Goal: Task Accomplishment & Management: Manage account settings

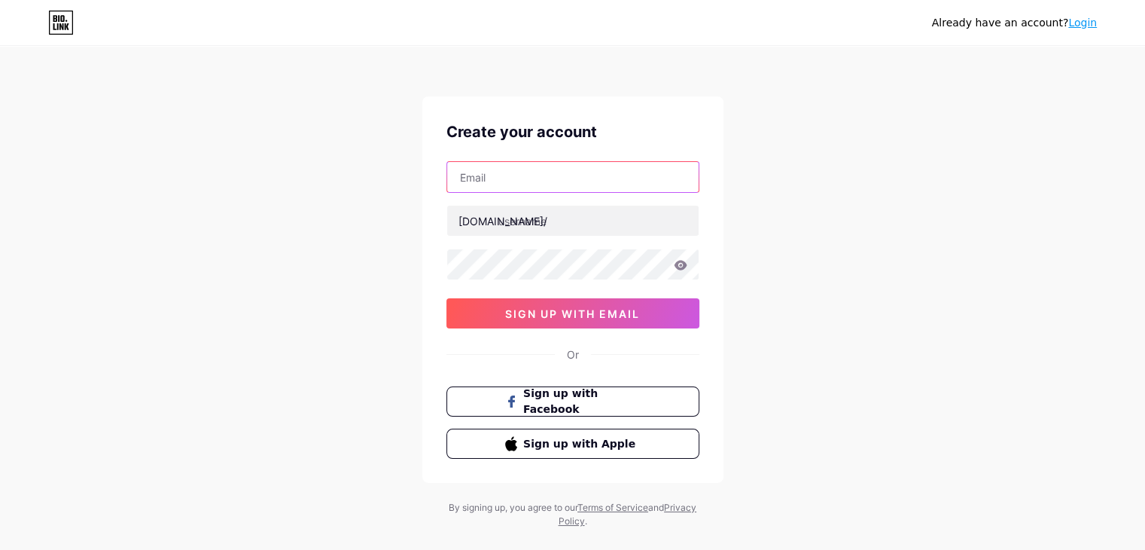
click at [533, 183] on input "text" at bounding box center [572, 177] width 251 height 30
type input "[PERSON_NAME][DOMAIN_NAME][EMAIL_ADDRESS][DOMAIN_NAME]"
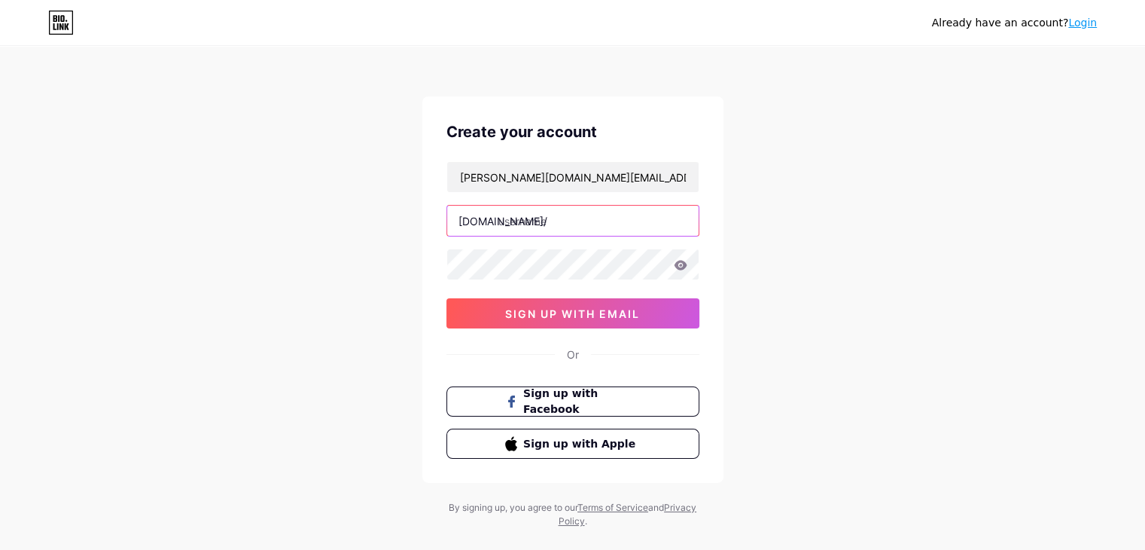
click at [539, 220] on input "text" at bounding box center [572, 221] width 251 height 30
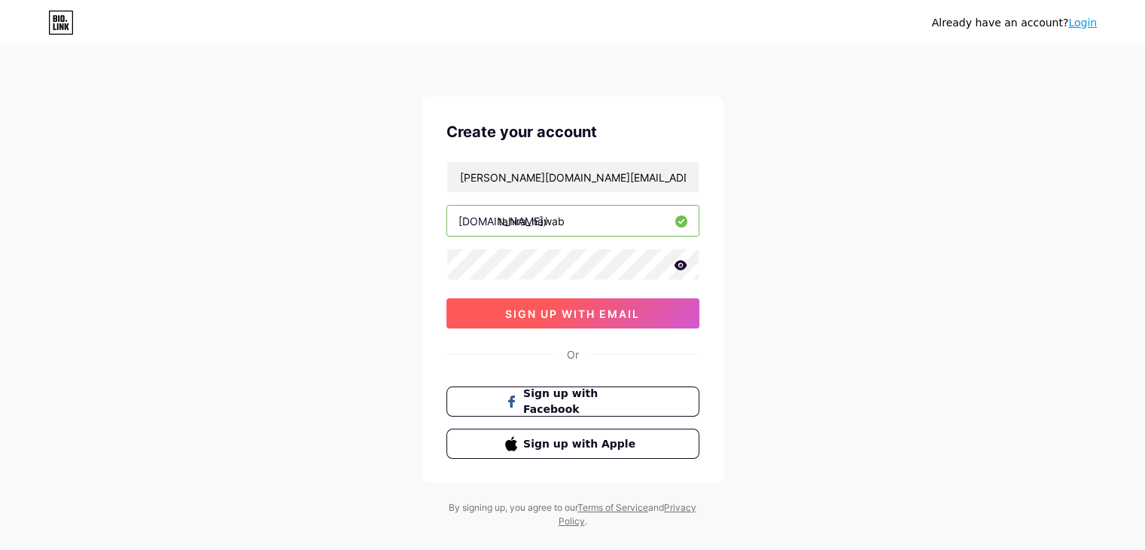
type input "tahira_nawab"
click at [596, 311] on span "sign up with email" at bounding box center [572, 313] width 135 height 13
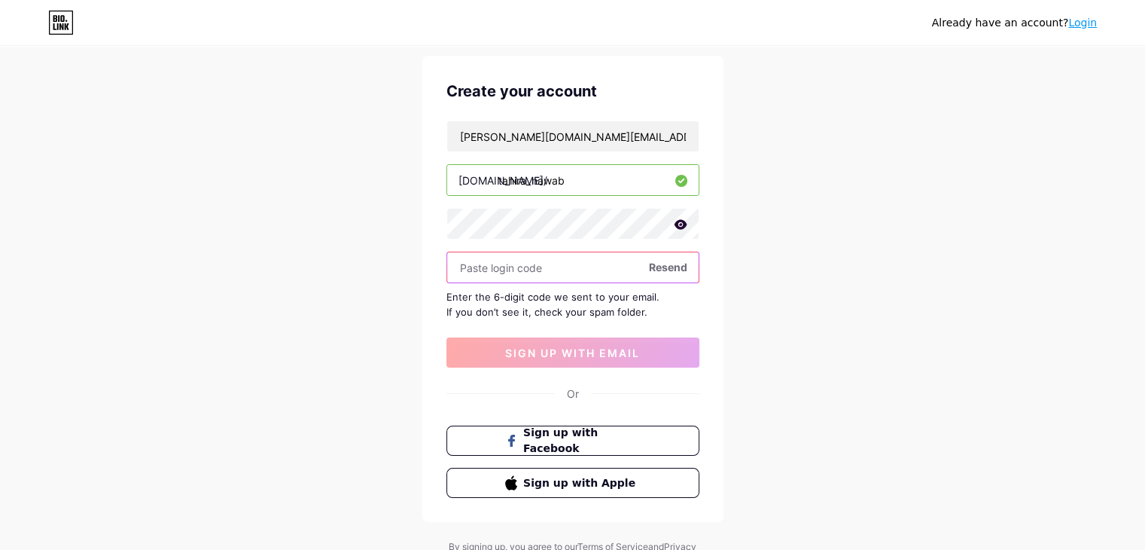
scroll to position [42, 0]
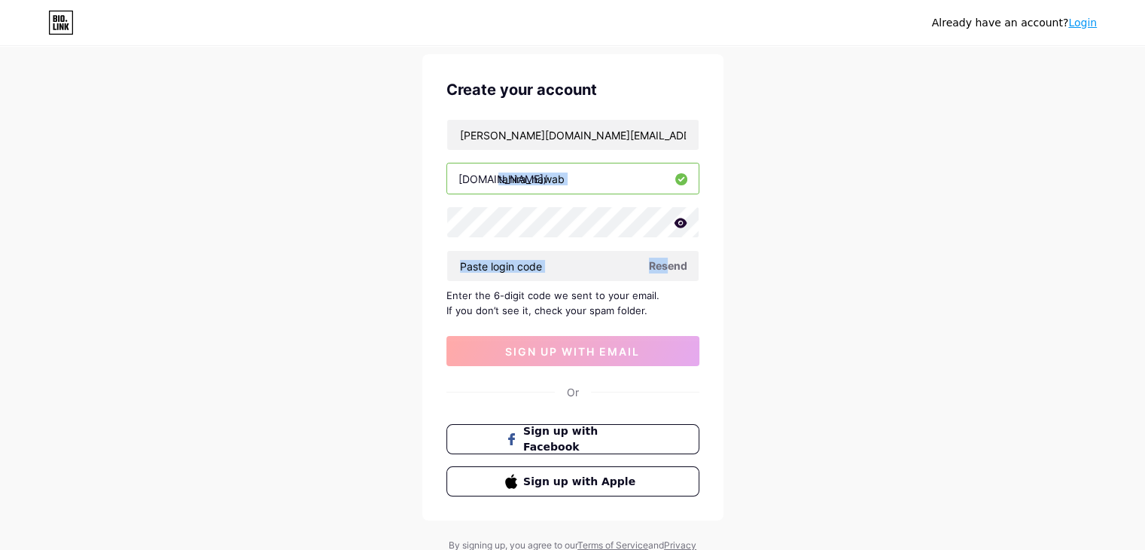
drag, startPoint x: 881, startPoint y: 162, endPoint x: 663, endPoint y: 263, distance: 240.5
click at [663, 263] on div "Already have an account? Login Create your account tahira.nawab.dev@gmail.com b…" at bounding box center [572, 286] width 1145 height 656
click at [817, 352] on div "Already have an account? Login Create your account tahira.nawab.dev@gmail.com b…" at bounding box center [572, 286] width 1145 height 656
click at [651, 261] on span "Resend" at bounding box center [668, 266] width 38 height 16
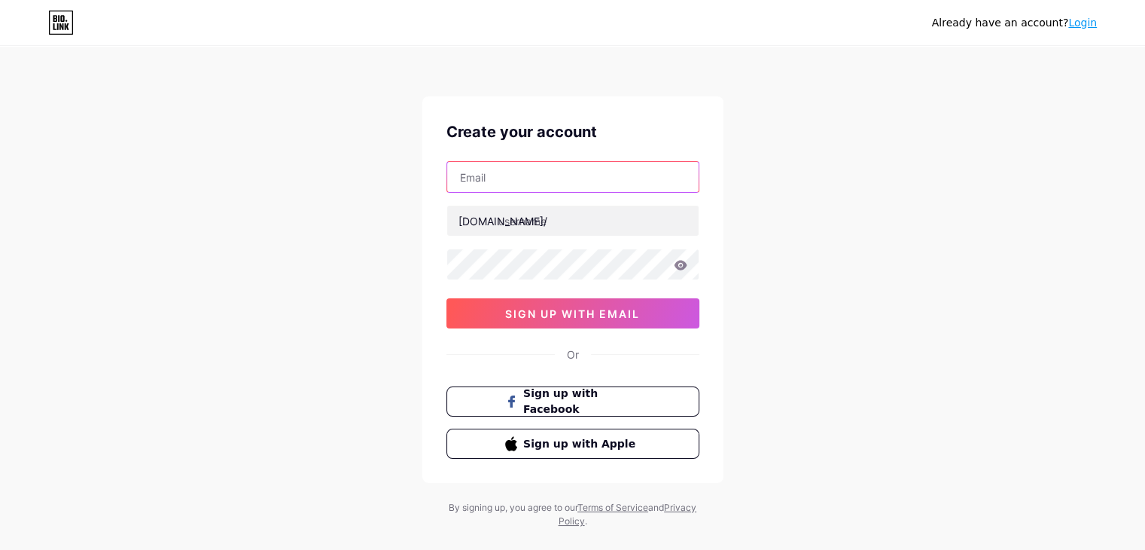
click at [547, 187] on input "text" at bounding box center [572, 177] width 251 height 30
click at [568, 178] on input "text" at bounding box center [572, 177] width 251 height 30
type input "[PERSON_NAME][DOMAIN_NAME][EMAIL_ADDRESS][DOMAIN_NAME]"
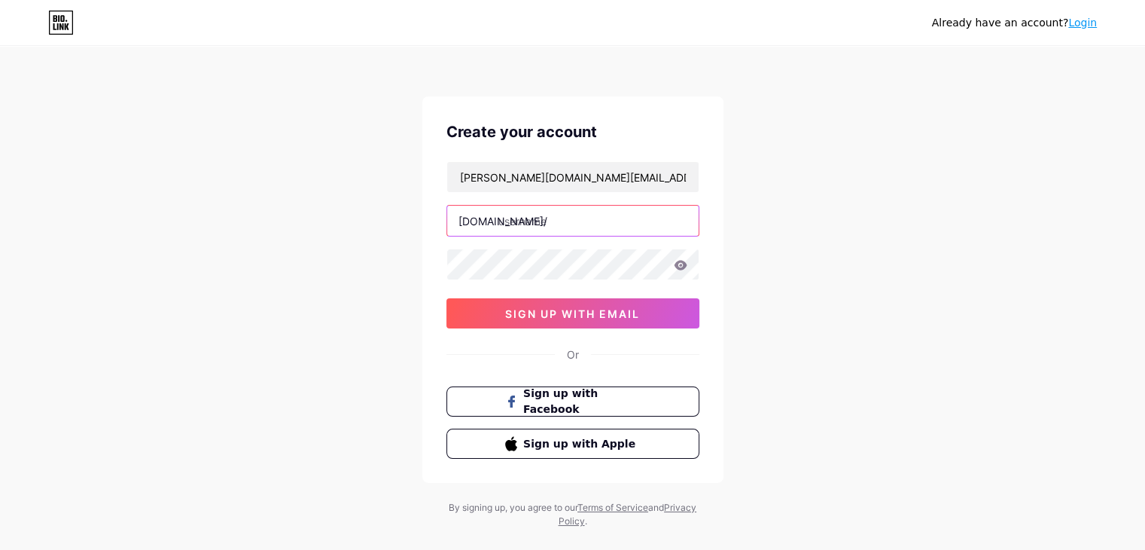
click at [565, 224] on input "text" at bounding box center [572, 221] width 251 height 30
type input "tahira_nawab"
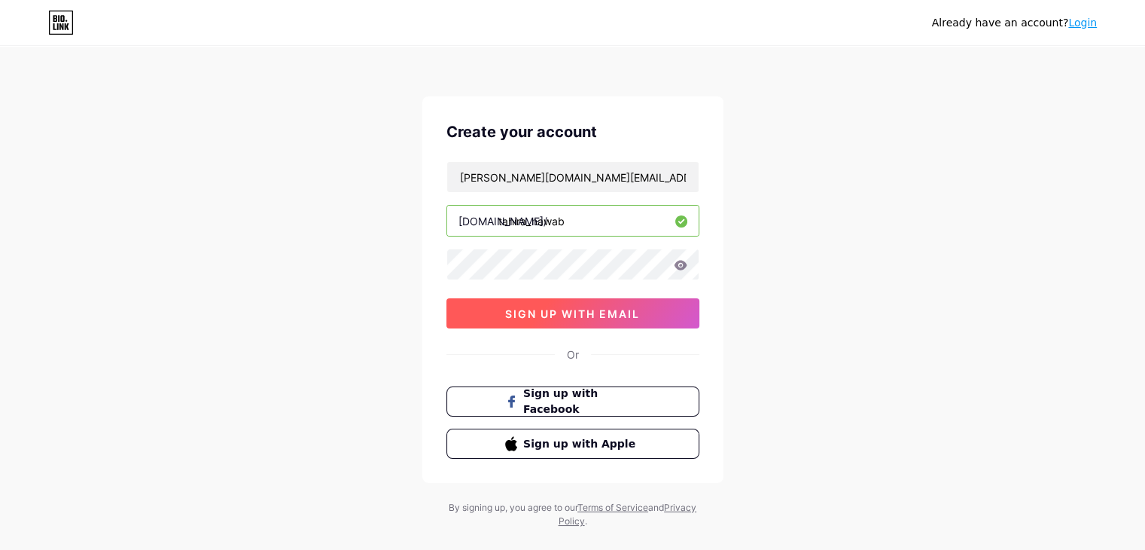
click at [617, 308] on span "sign up with email" at bounding box center [572, 313] width 135 height 13
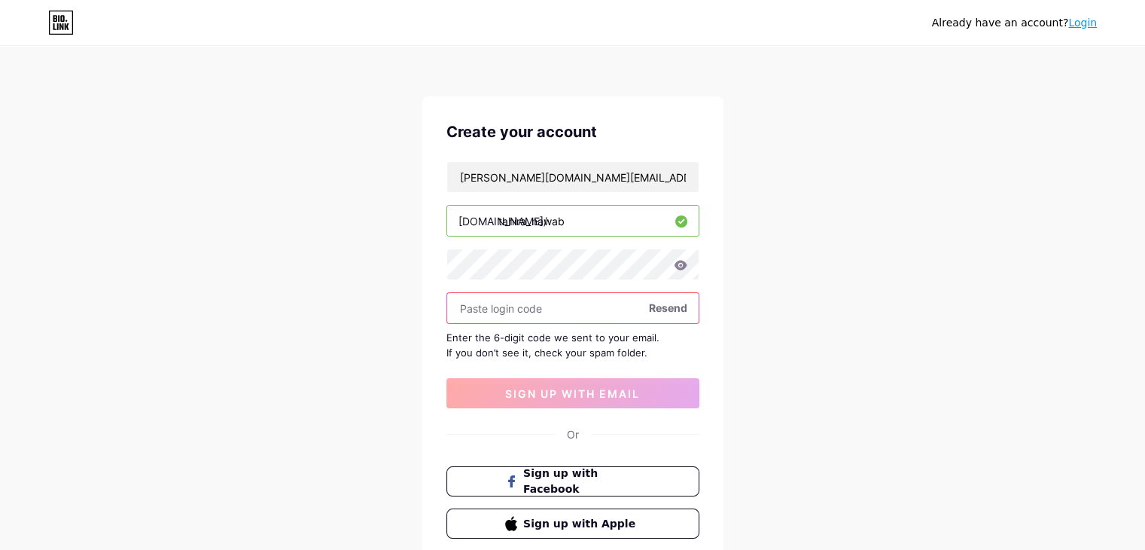
paste input "151229"
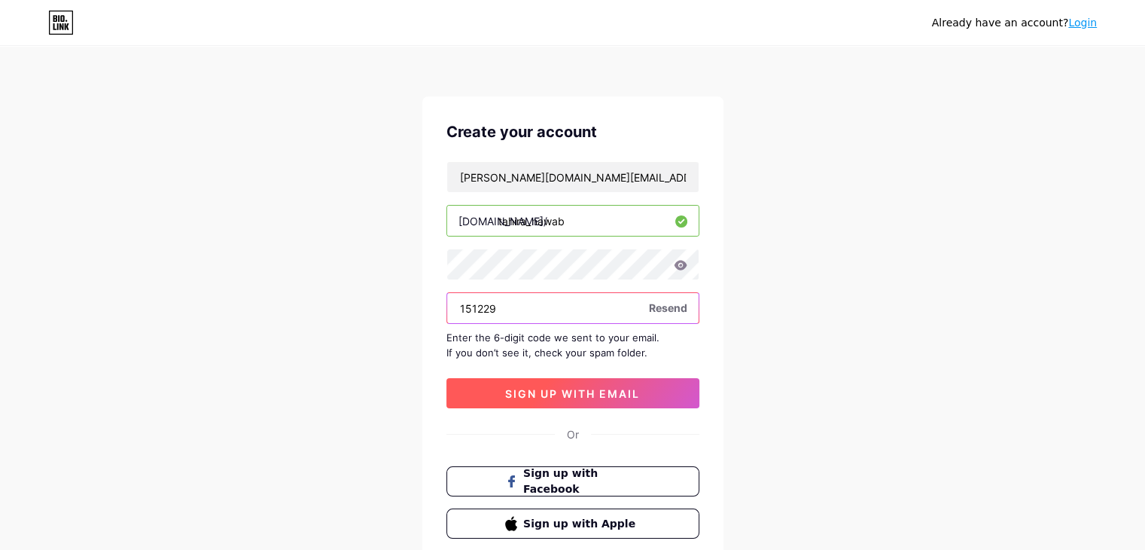
type input "151229"
click at [562, 387] on span "sign up with email" at bounding box center [572, 393] width 135 height 13
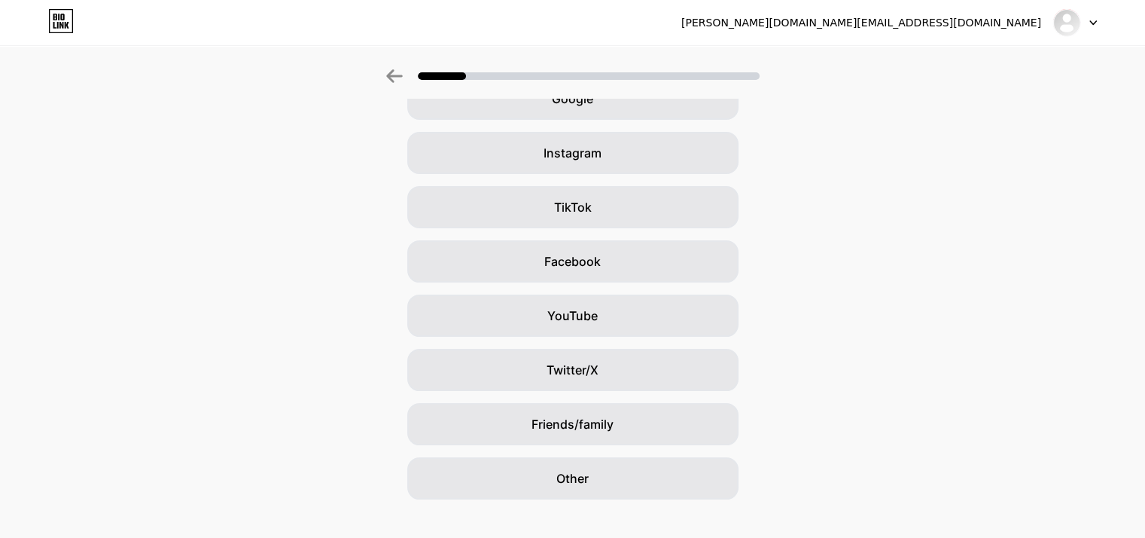
scroll to position [93, 0]
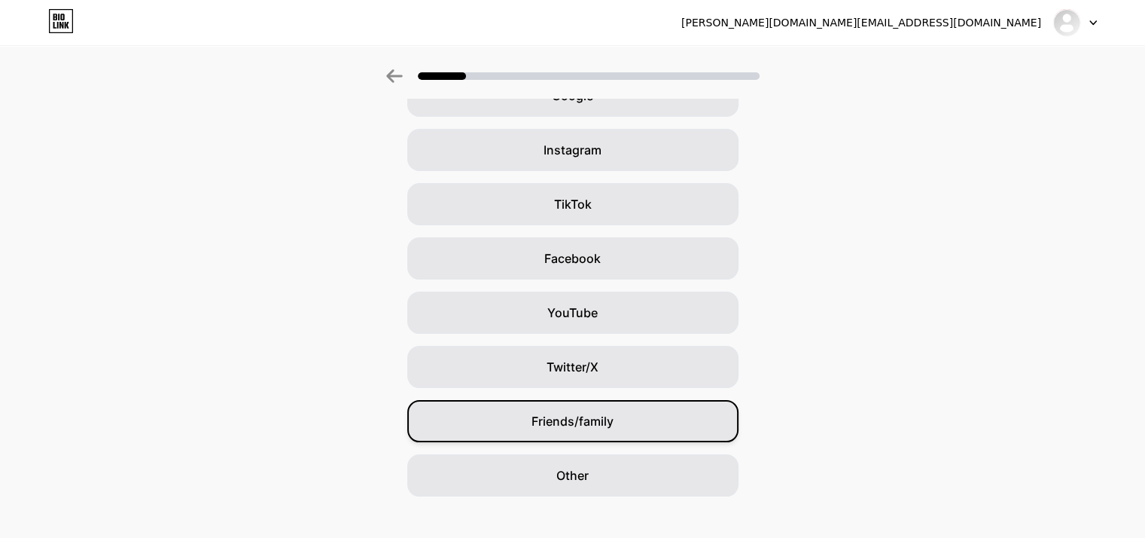
click at [551, 418] on span "Friends/family" at bounding box center [573, 421] width 82 height 18
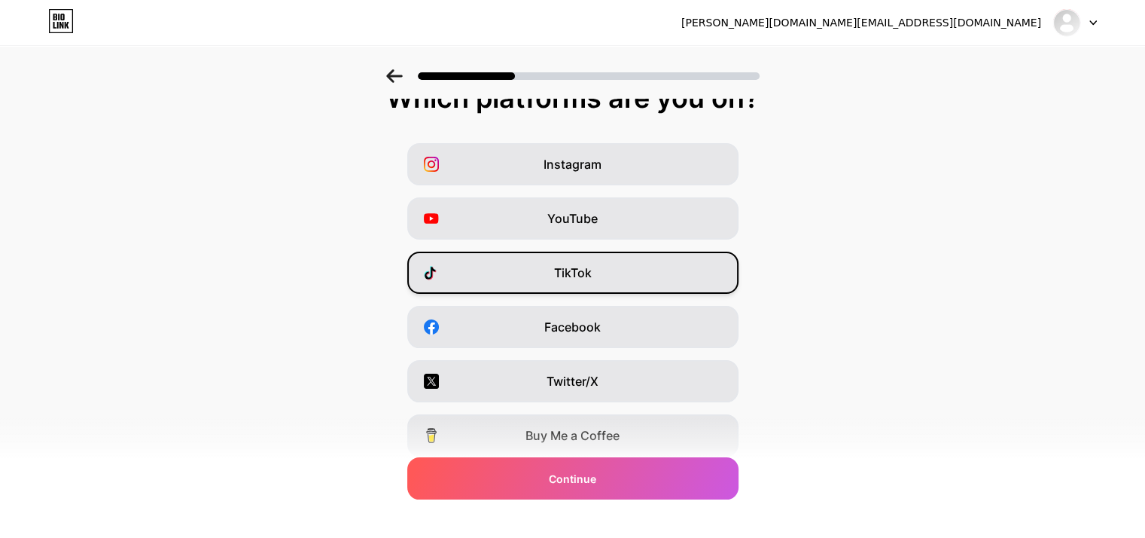
scroll to position [23, 0]
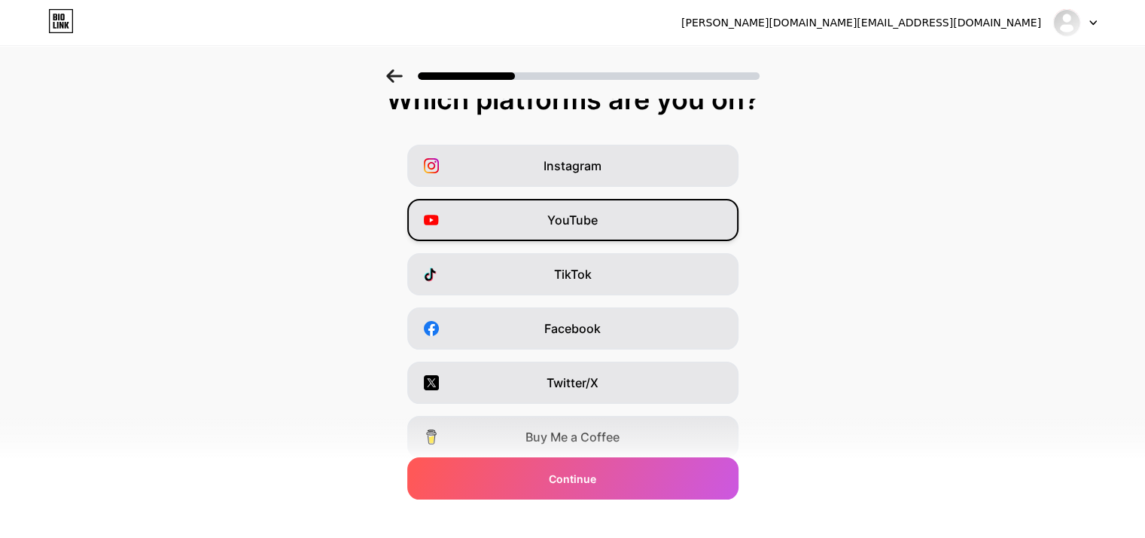
click at [533, 209] on div "YouTube" at bounding box center [572, 220] width 331 height 42
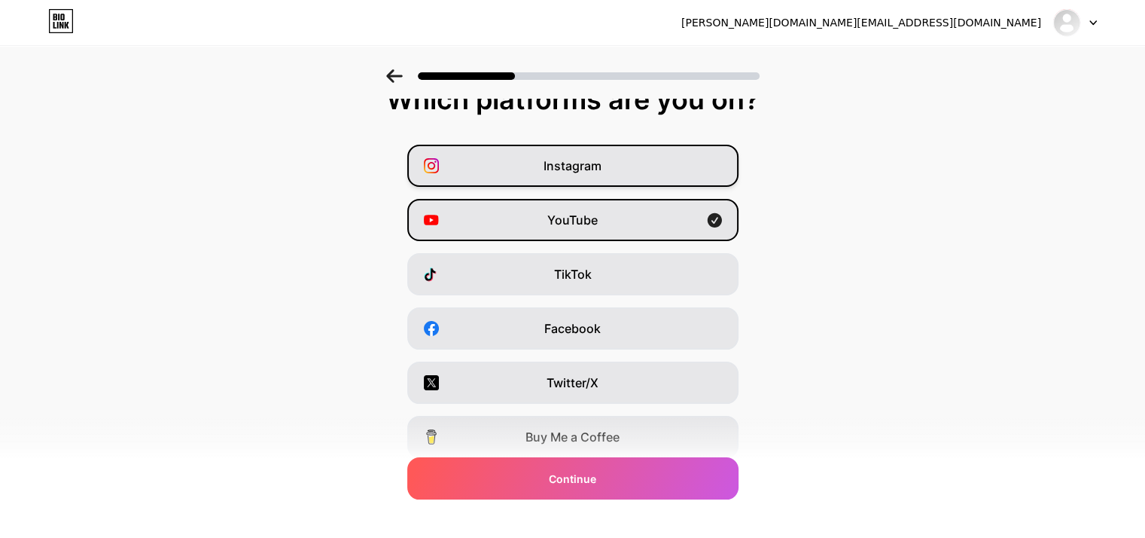
click at [547, 175] on div "Instagram" at bounding box center [572, 166] width 331 height 42
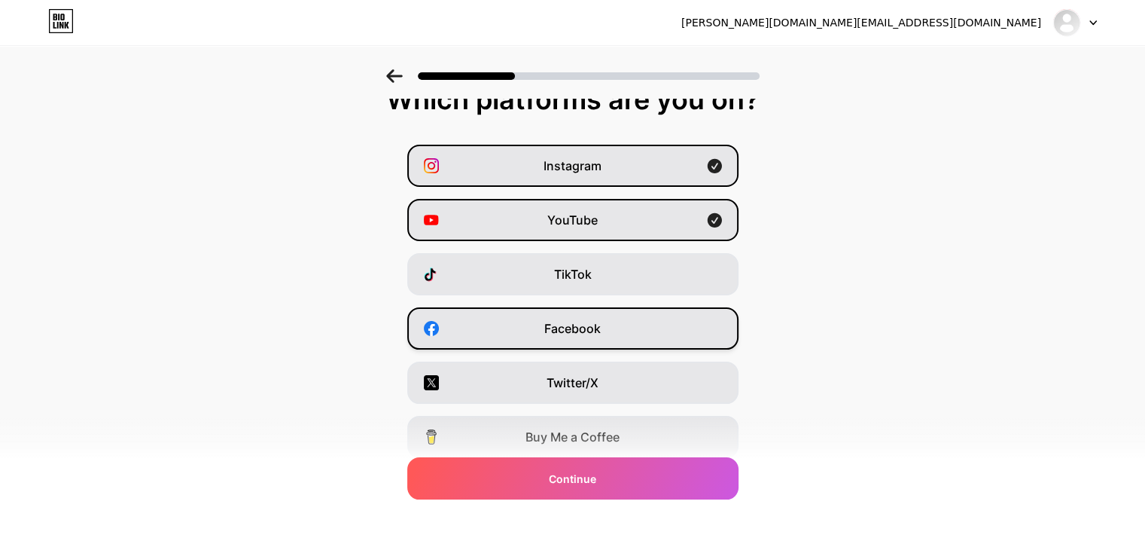
click at [570, 333] on span "Facebook" at bounding box center [572, 328] width 56 height 18
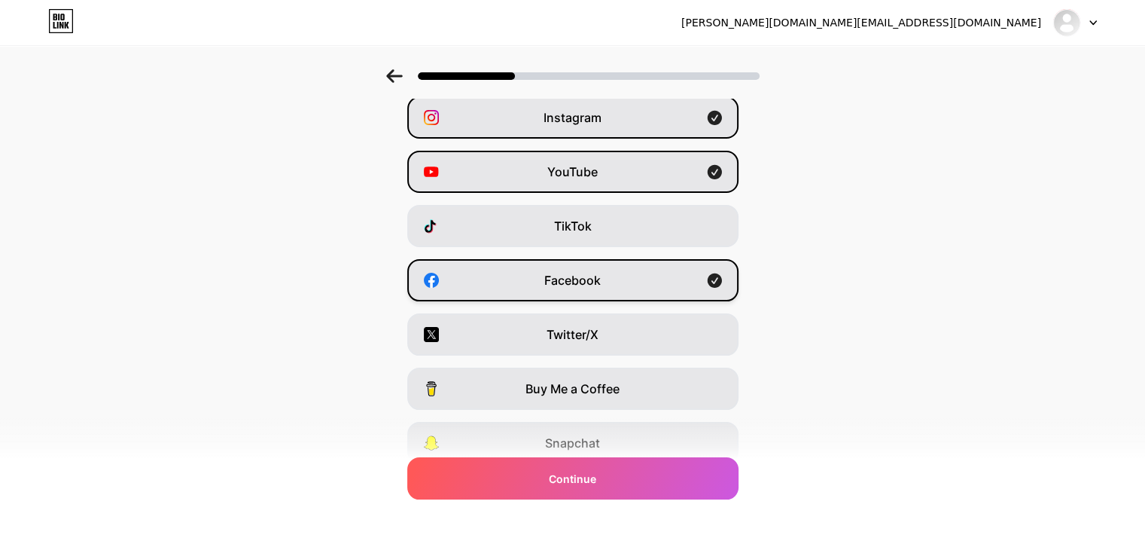
click at [570, 333] on span "Twitter/X" at bounding box center [573, 334] width 52 height 18
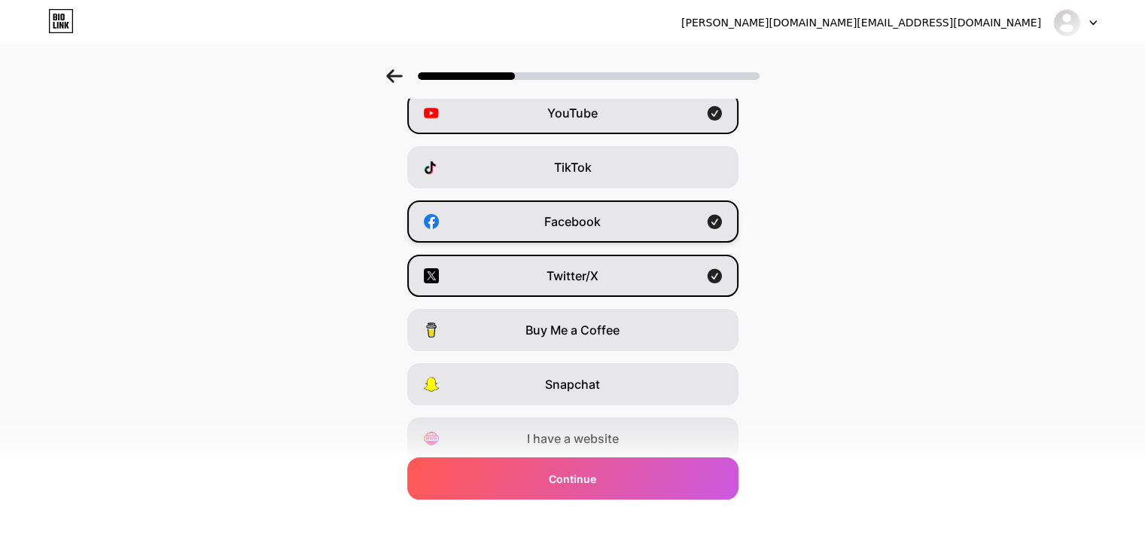
scroll to position [131, 0]
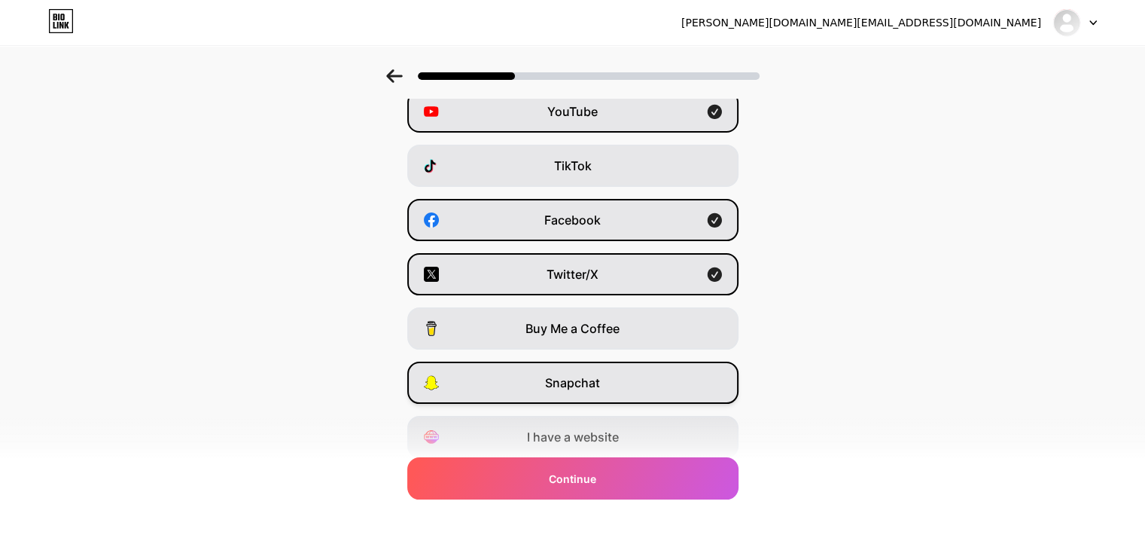
click at [596, 395] on div "Snapchat" at bounding box center [572, 382] width 331 height 42
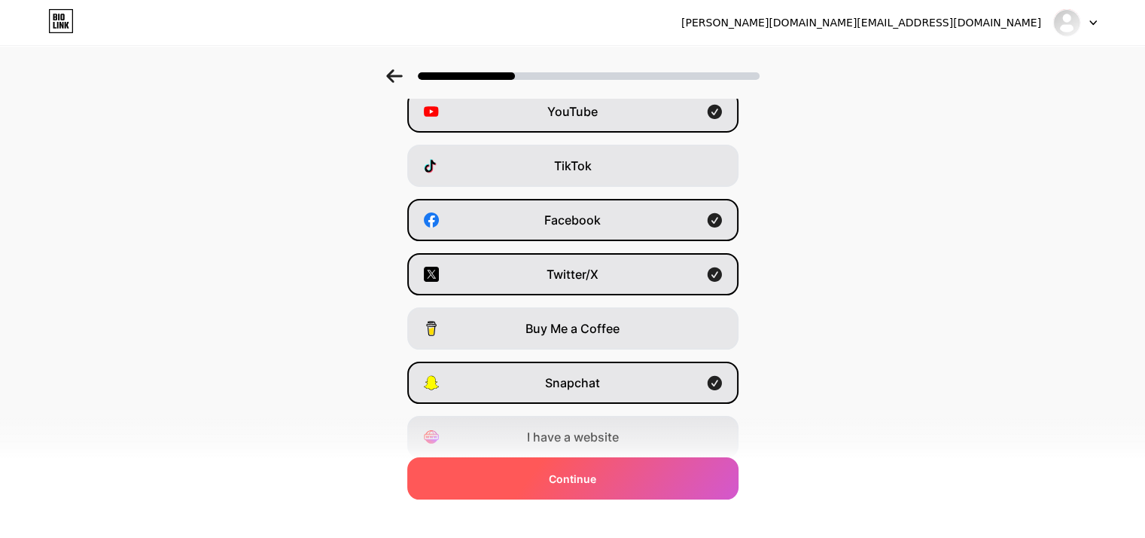
click at [592, 477] on span "Continue" at bounding box center [572, 479] width 47 height 16
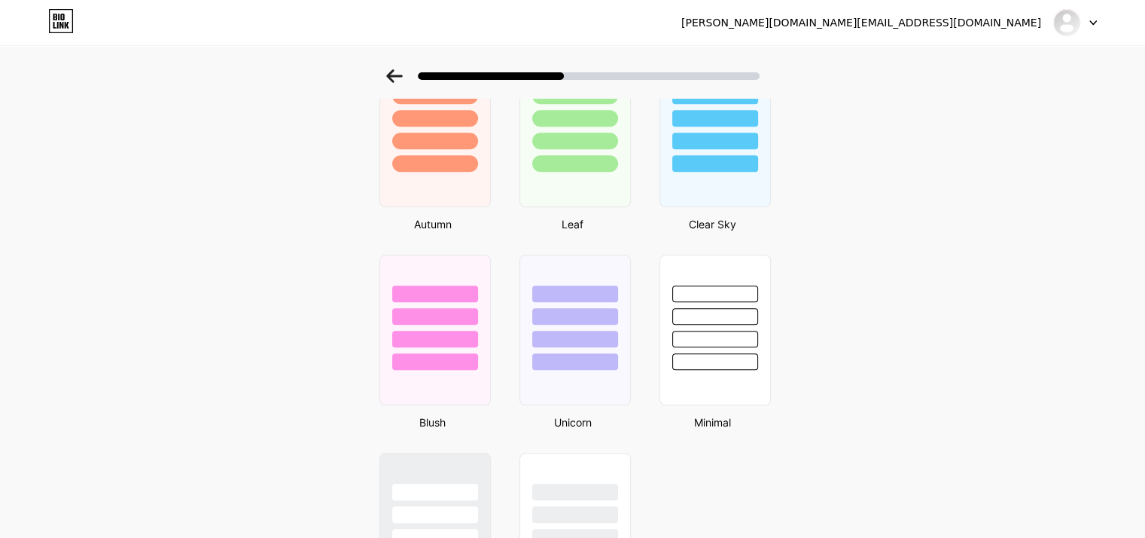
scroll to position [1111, 11]
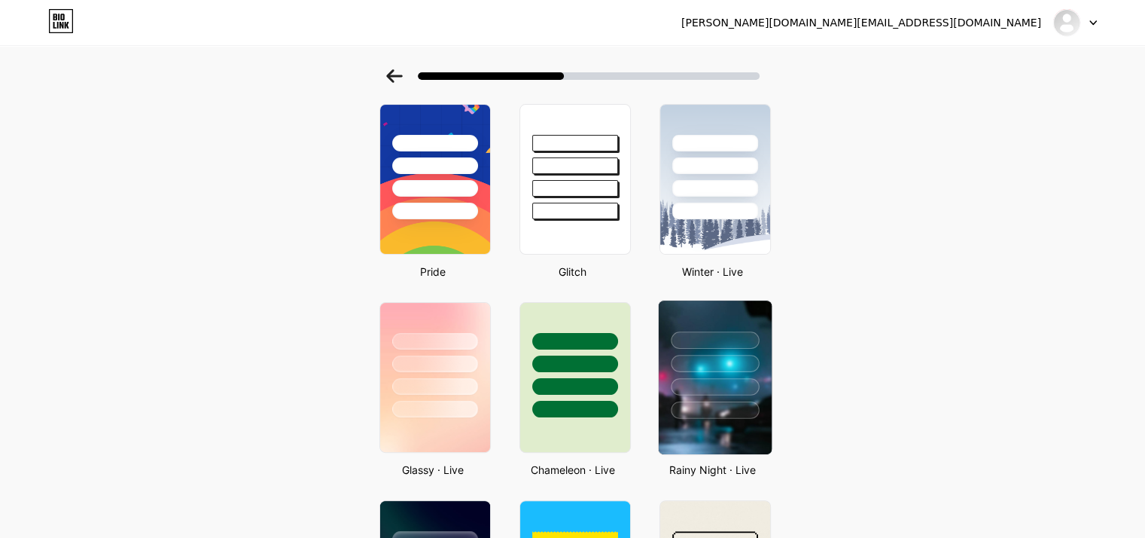
scroll to position [262, 11]
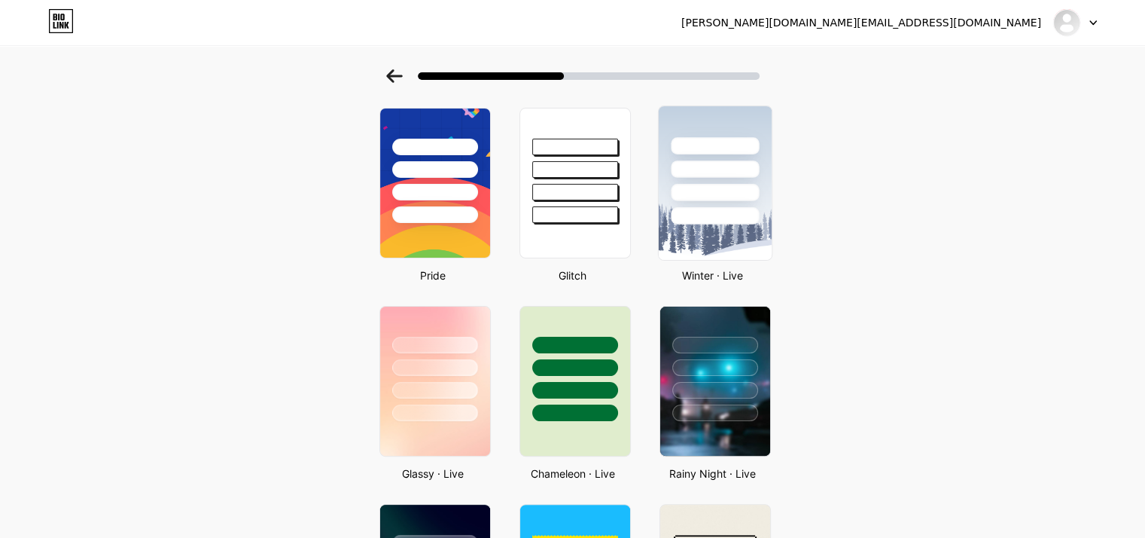
click at [681, 242] on img at bounding box center [714, 183] width 113 height 154
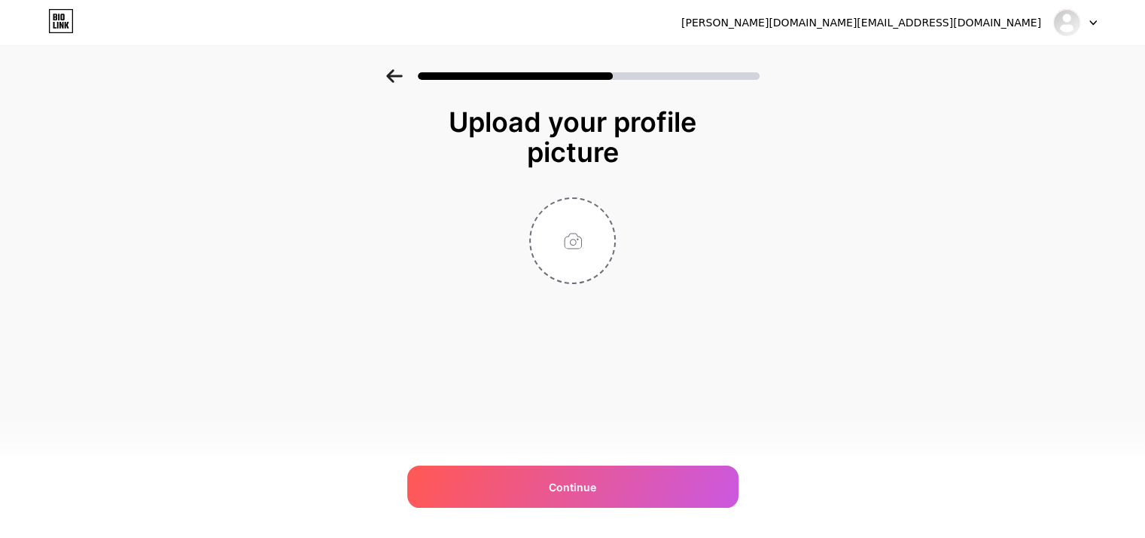
scroll to position [0, 0]
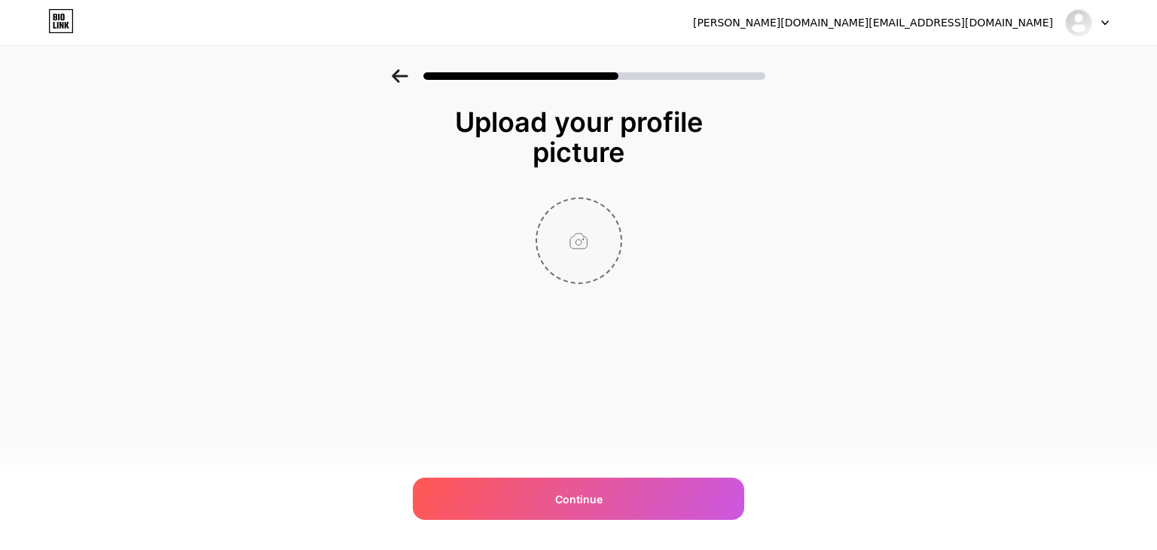
click at [560, 228] on input "file" at bounding box center [579, 241] width 84 height 84
click at [589, 233] on input "file" at bounding box center [579, 241] width 84 height 84
type input "C:\fakepath\604115737551031821.jpg"
click at [610, 203] on circle at bounding box center [613, 208] width 17 height 17
click at [588, 230] on input "file" at bounding box center [579, 241] width 84 height 84
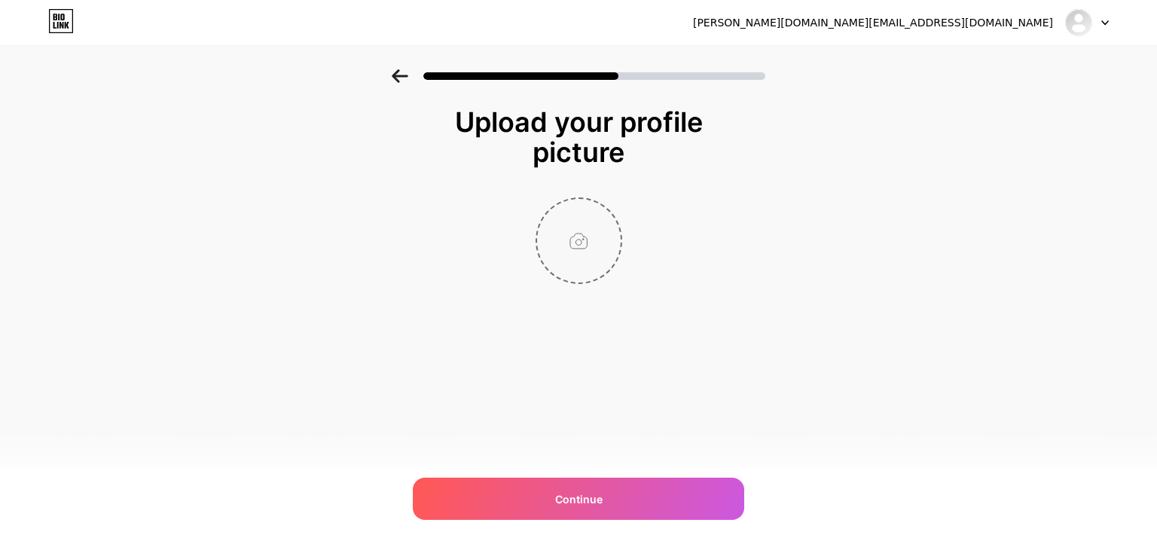
type input "C:\fakepath\download (2).jpg"
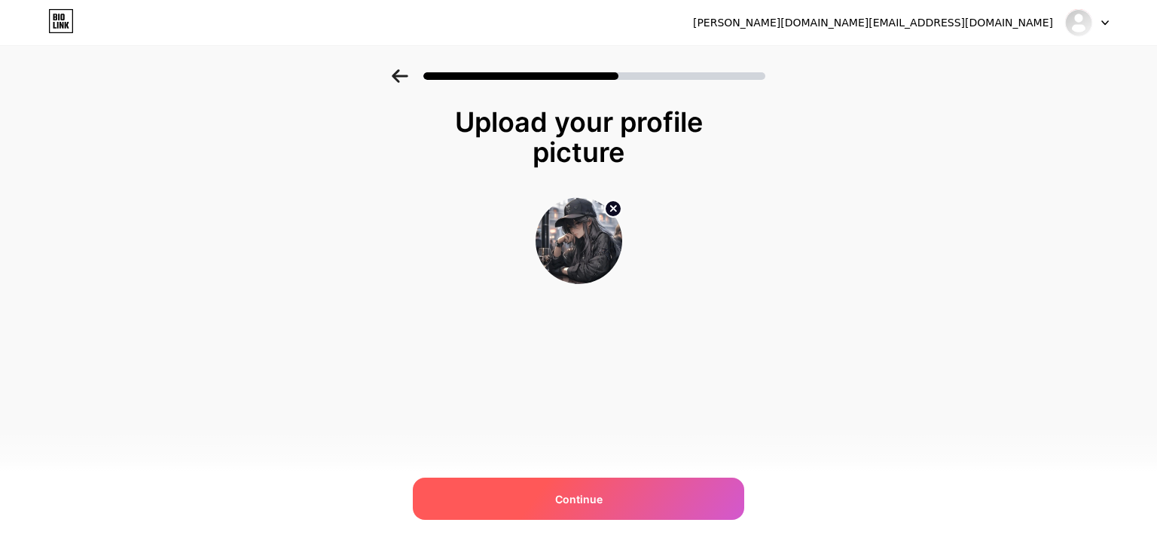
click at [599, 496] on span "Continue" at bounding box center [578, 499] width 47 height 16
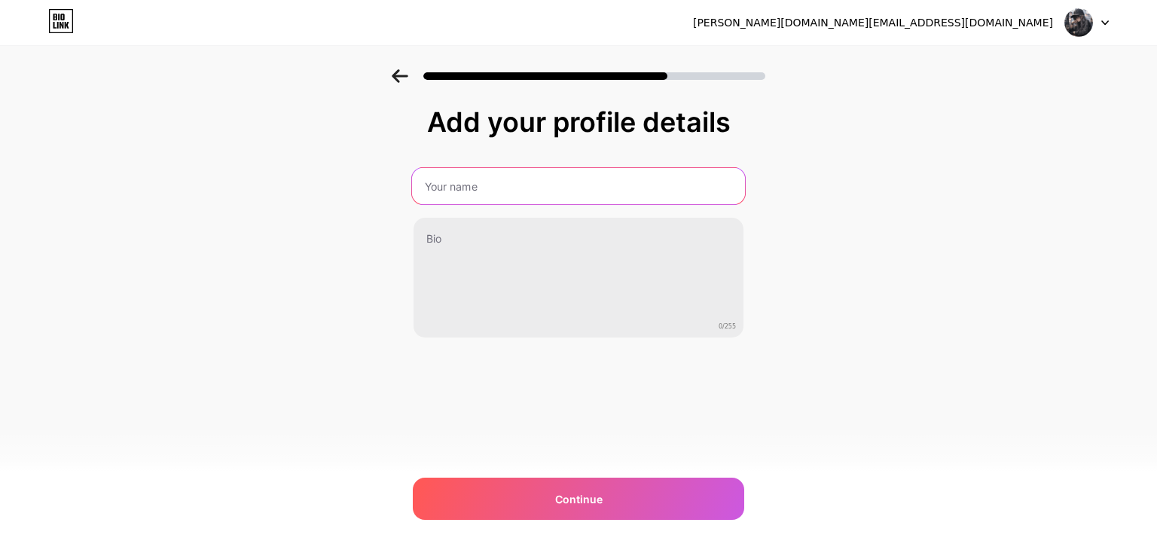
click at [482, 181] on input "text" at bounding box center [578, 186] width 333 height 36
type input "Tahira Nawab"
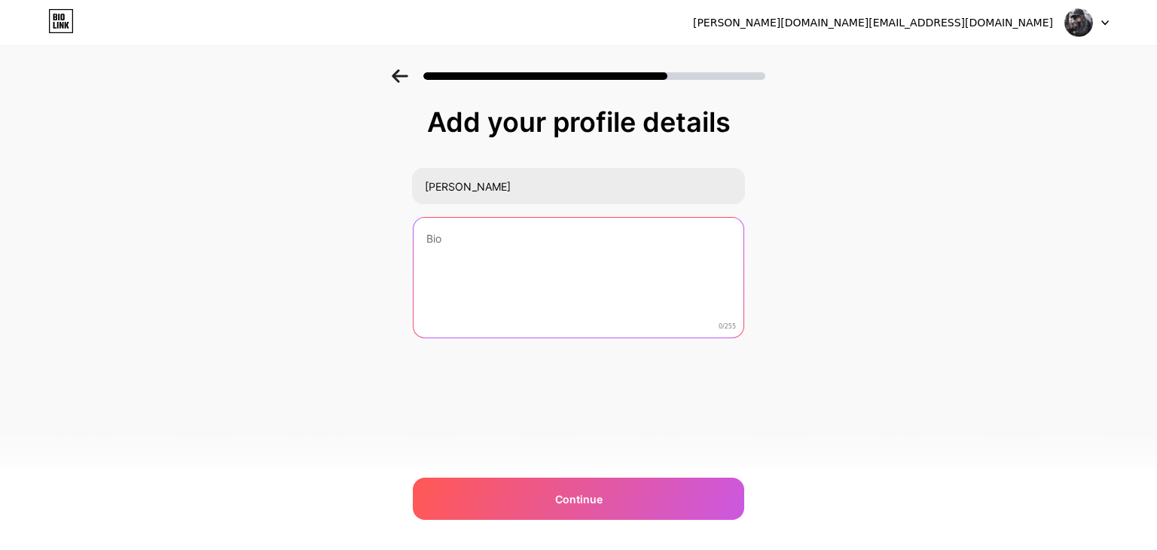
drag, startPoint x: 479, startPoint y: 329, endPoint x: 539, endPoint y: 432, distance: 119.5
click at [479, 329] on textarea at bounding box center [578, 278] width 330 height 121
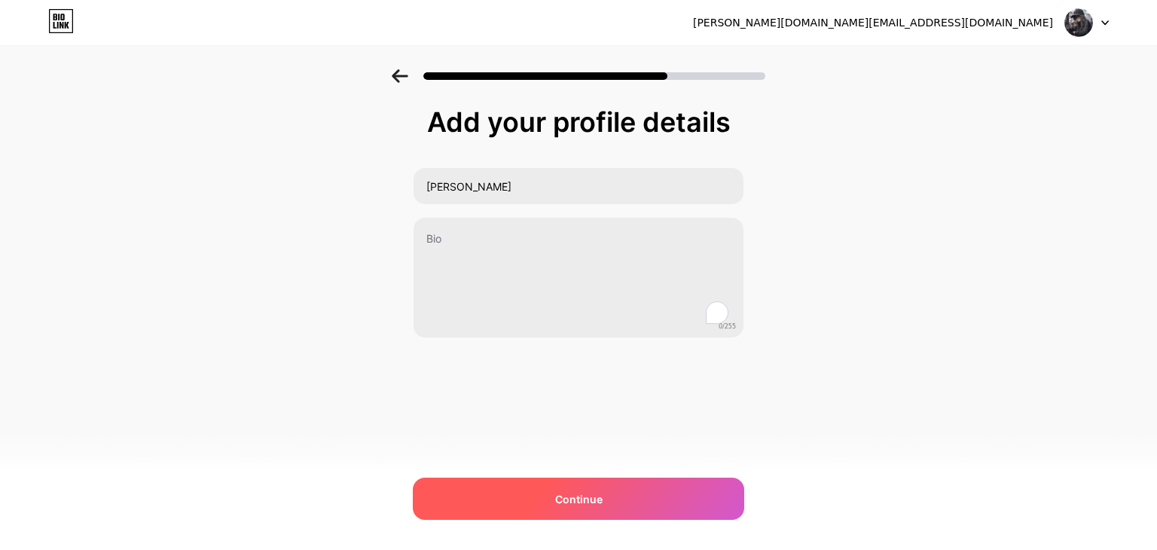
click at [569, 495] on span "Continue" at bounding box center [578, 499] width 47 height 16
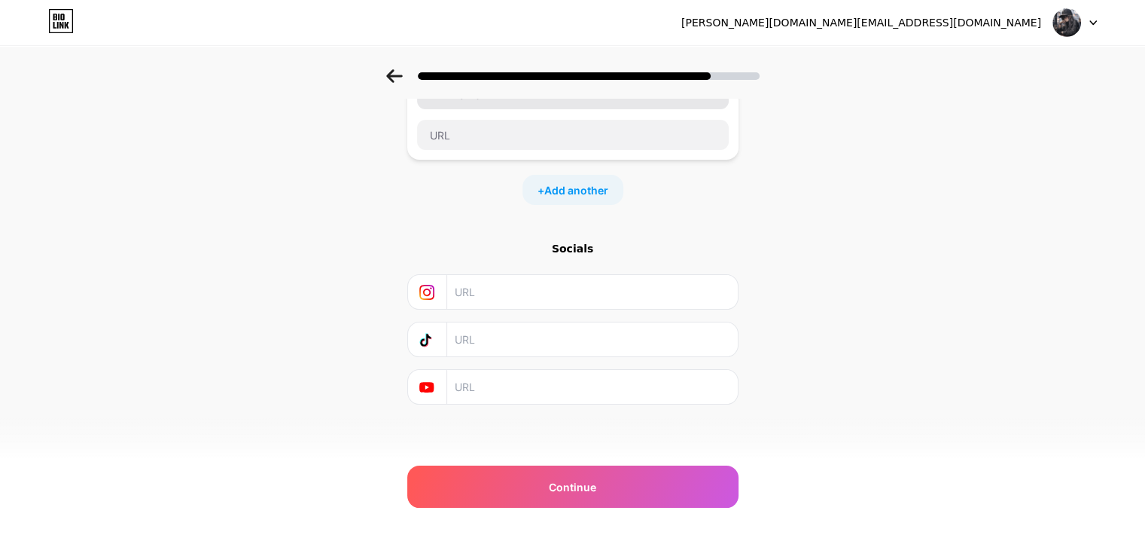
scroll to position [0, 9]
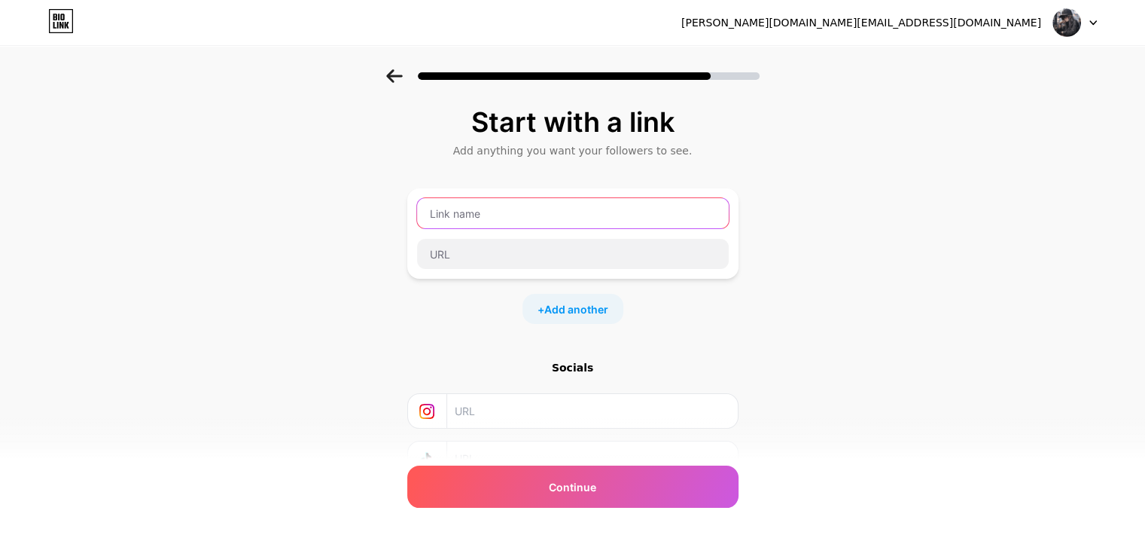
click at [473, 201] on input "text" at bounding box center [573, 213] width 312 height 30
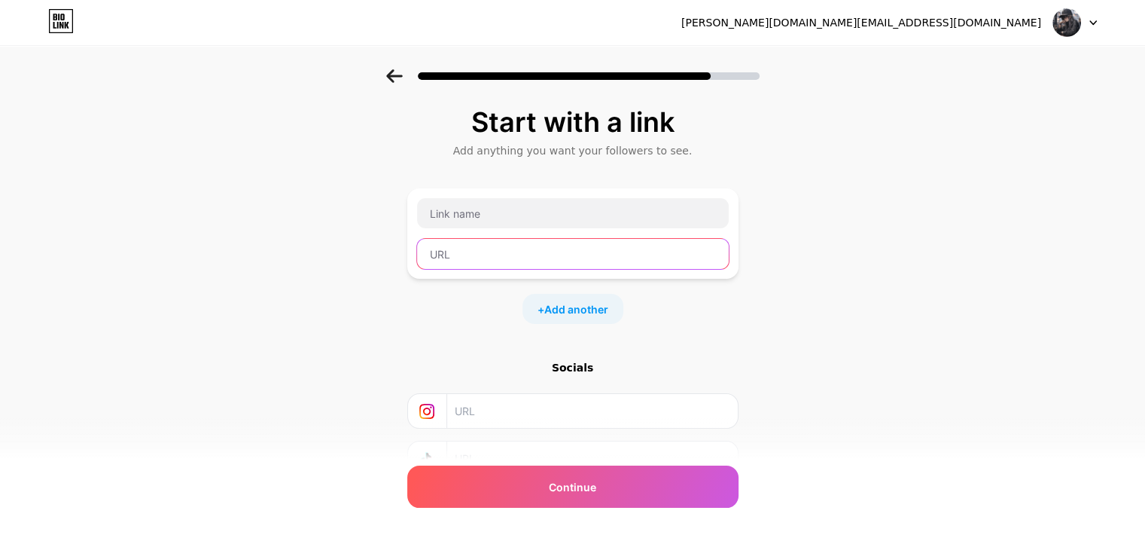
click at [470, 254] on input "text" at bounding box center [573, 254] width 312 height 30
paste input "https://github.com/TahiraNawab123"
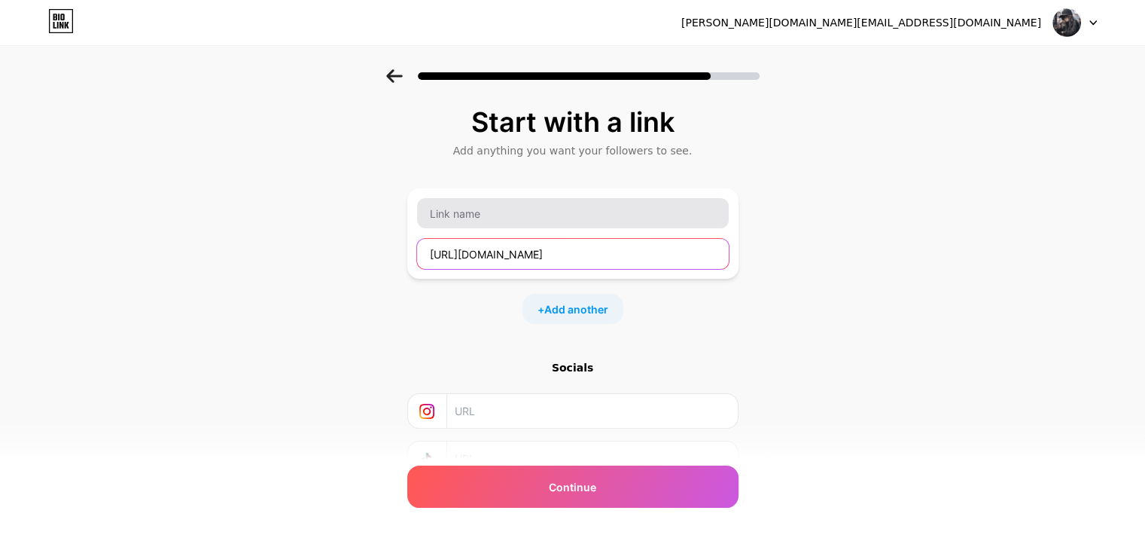
type input "https://github.com/TahiraNawab123"
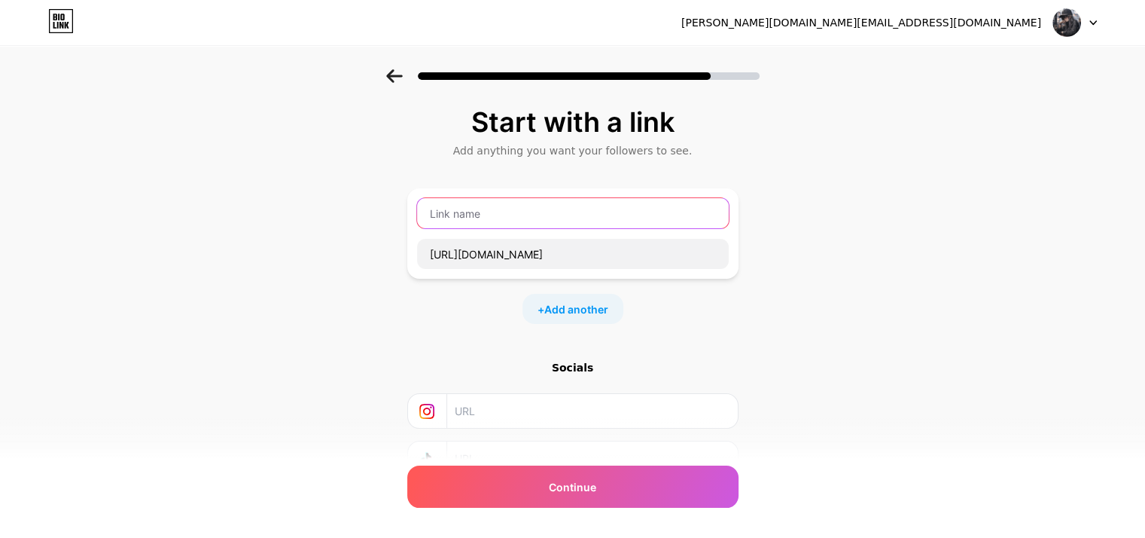
click at [526, 206] on input "text" at bounding box center [573, 213] width 312 height 30
type input "Github"
click at [553, 297] on div "+ Add another" at bounding box center [573, 309] width 101 height 30
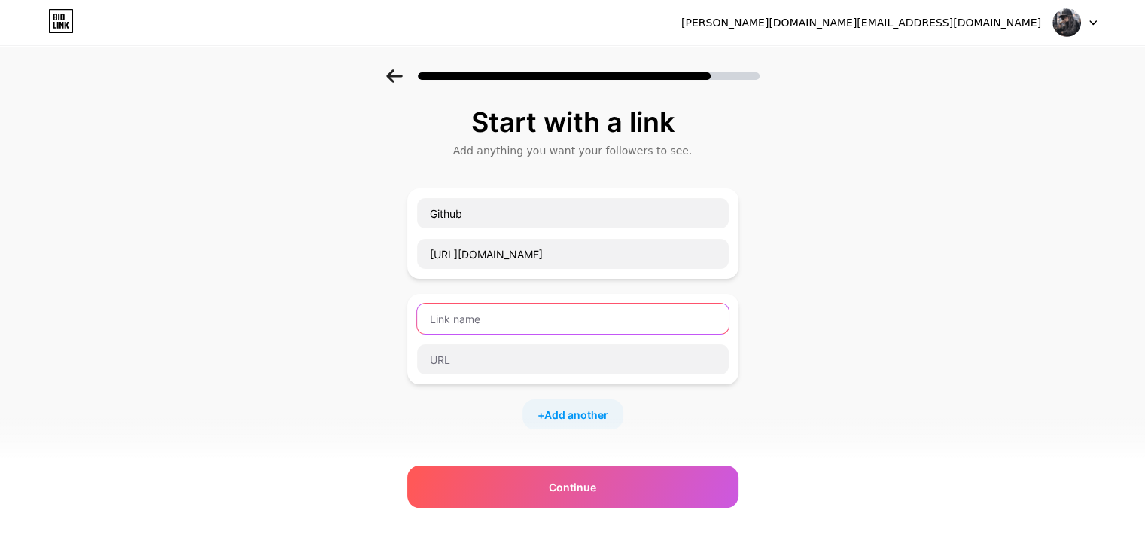
click at [532, 312] on input "text" at bounding box center [573, 318] width 312 height 30
type input "l"
type input "Linkedin"
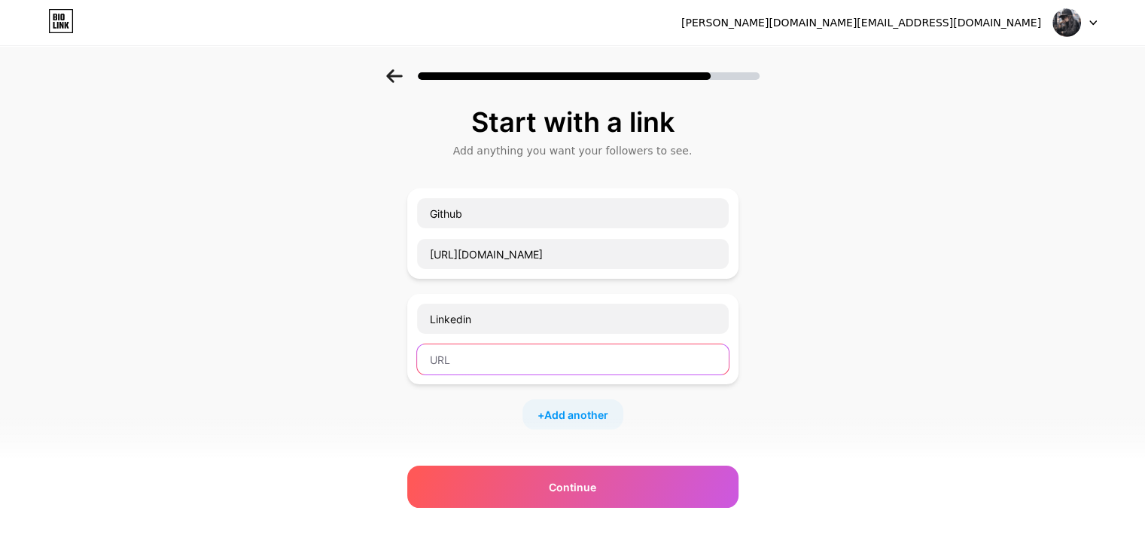
click at [563, 362] on input "text" at bounding box center [573, 359] width 312 height 30
click at [1033, 248] on div "Start with a link Add anything you want your followers to see. Github https://g…" at bounding box center [572, 386] width 1145 height 635
click at [583, 355] on input "text" at bounding box center [573, 359] width 312 height 30
paste input "www.linkedin.com/in/tahira-nawab"
type input "www.linkedin.com/in/tahira-nawab"
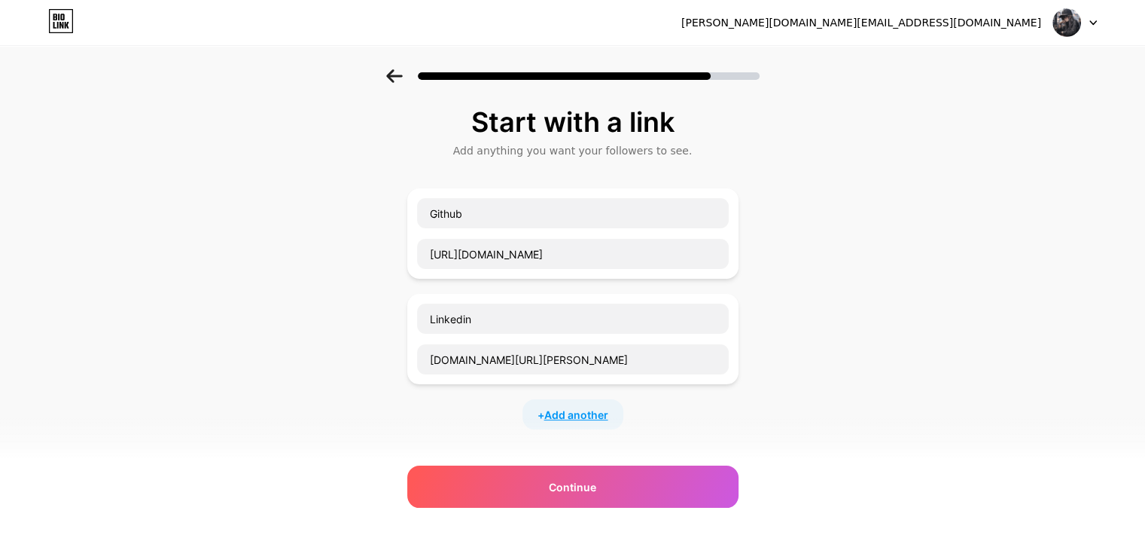
click at [578, 408] on span "Add another" at bounding box center [576, 415] width 64 height 16
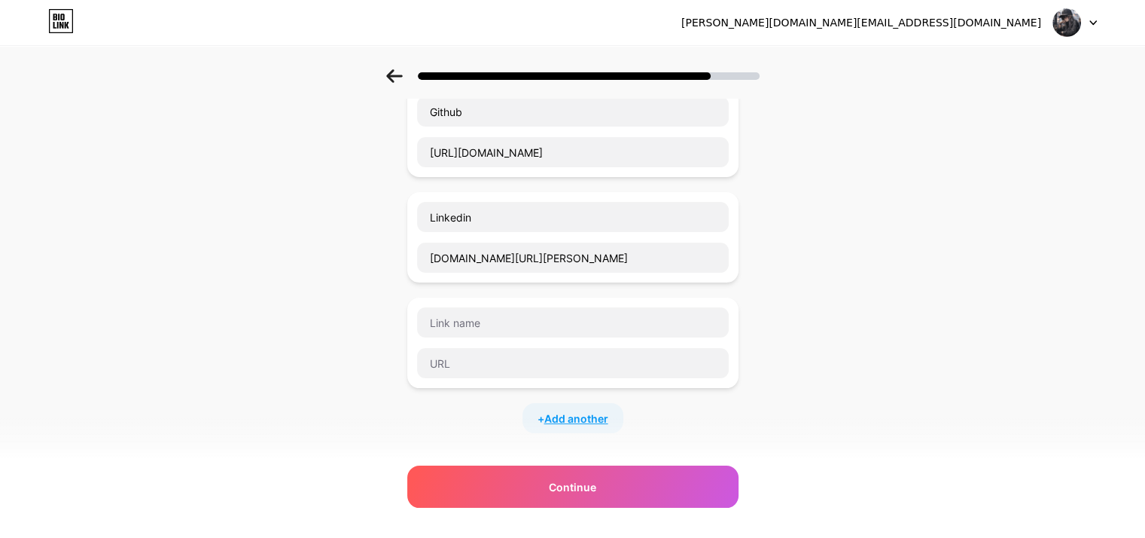
scroll to position [102, 9]
click at [548, 327] on input "text" at bounding box center [573, 321] width 312 height 30
type input "Instagram"
click at [548, 342] on div "Instagram" at bounding box center [572, 342] width 313 height 72
click at [548, 353] on input "text" at bounding box center [573, 362] width 312 height 30
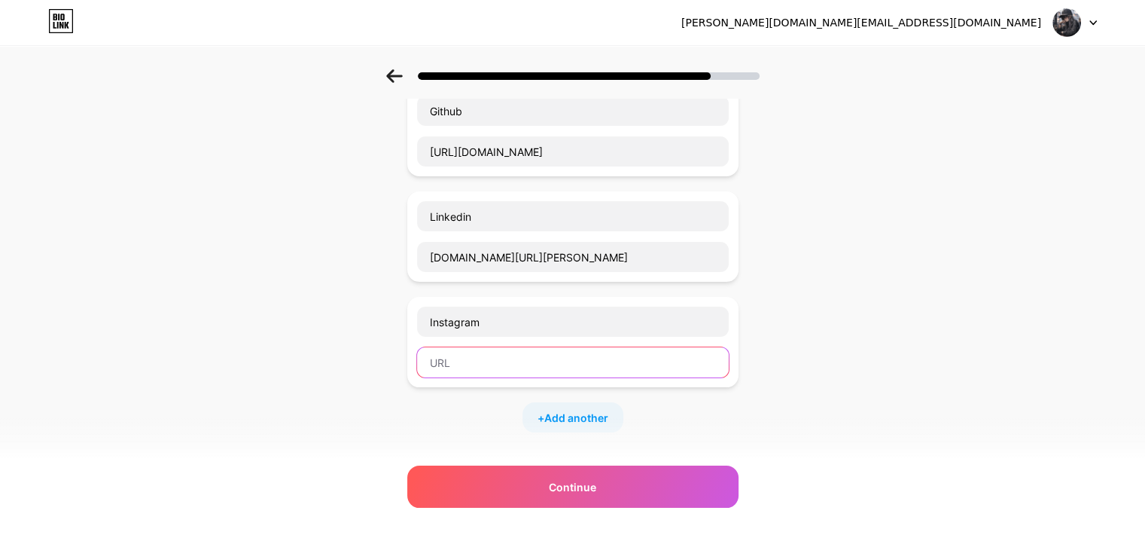
paste input "https://www.instagram.com/tahira_n123/"
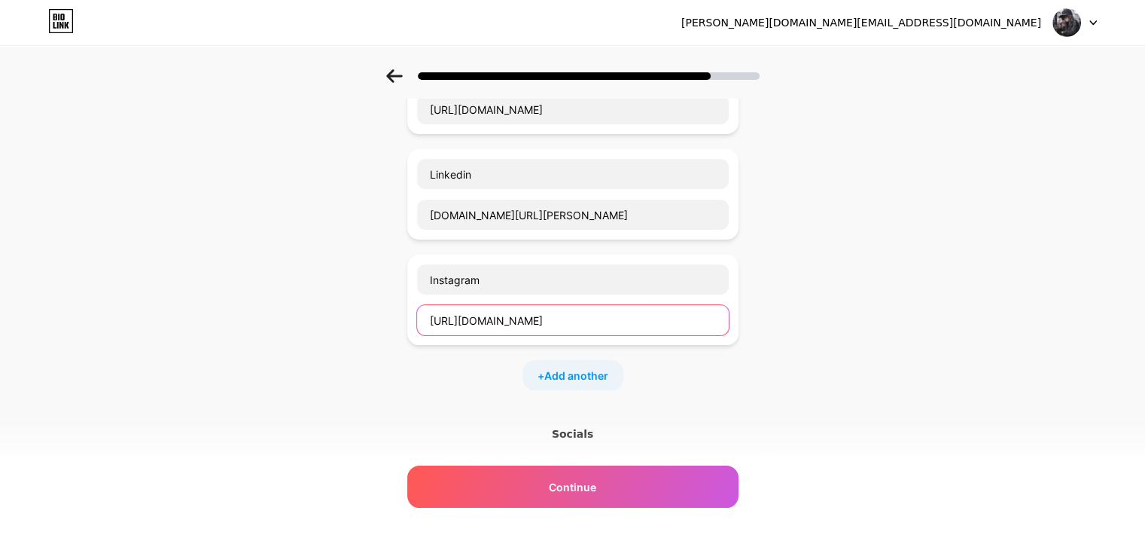
scroll to position [145, 9]
type input "https://www.instagram.com/tahira_n123/"
click at [565, 368] on span "Add another" at bounding box center [576, 375] width 64 height 16
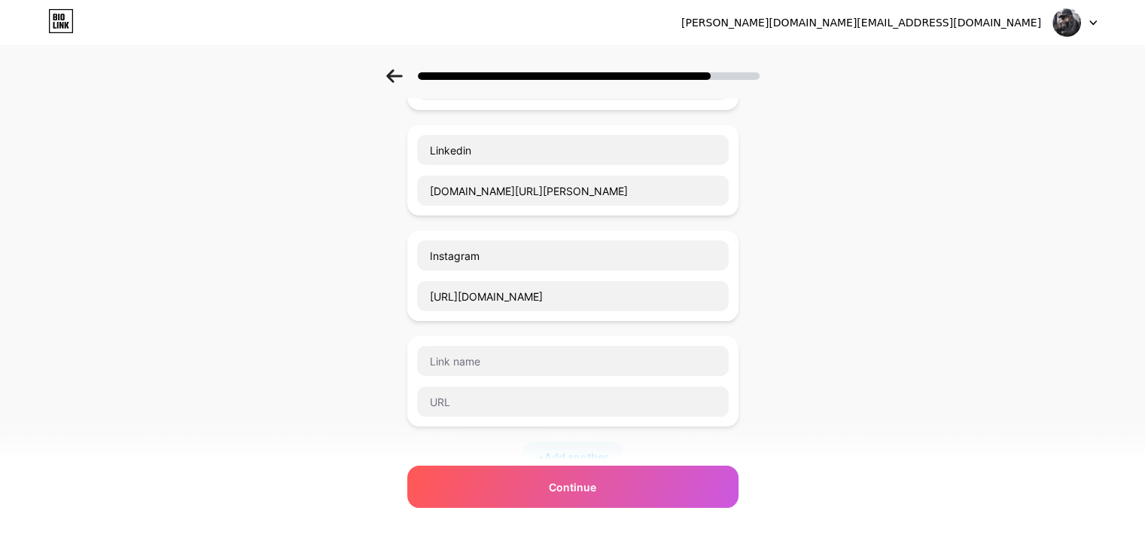
scroll to position [169, 9]
click at [649, 294] on input "https://www.instagram.com/tahira_n123/" at bounding box center [573, 296] width 312 height 30
drag, startPoint x: 649, startPoint y: 294, endPoint x: 400, endPoint y: 284, distance: 249.4
click at [400, 284] on div "Start with a link Add anything you want your followers to see. Github https://g…" at bounding box center [572, 324] width 1145 height 846
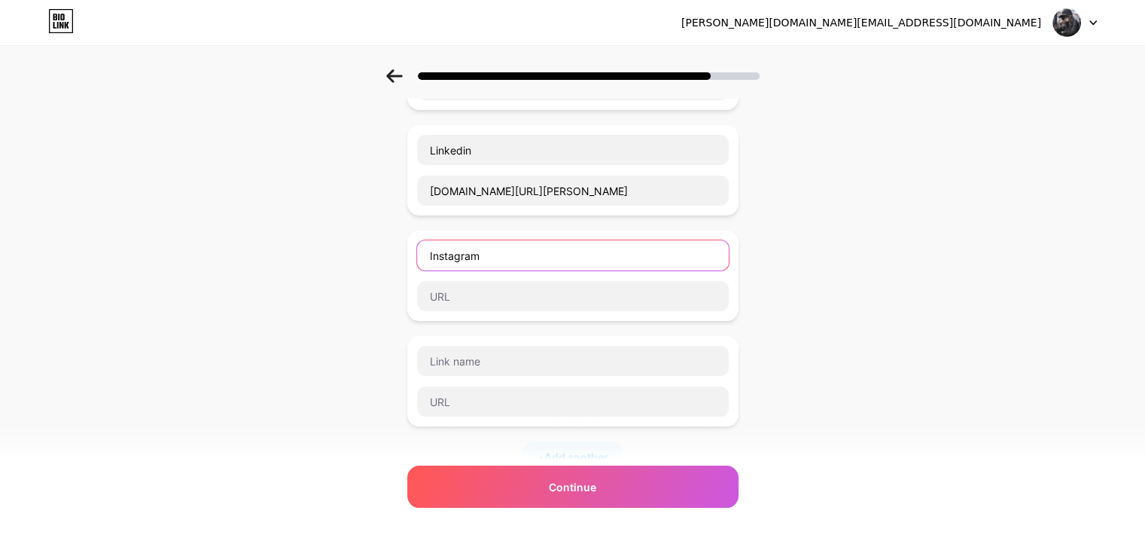
click at [488, 255] on input "Instagram" at bounding box center [573, 255] width 312 height 30
type input "I"
type input "Twitter"
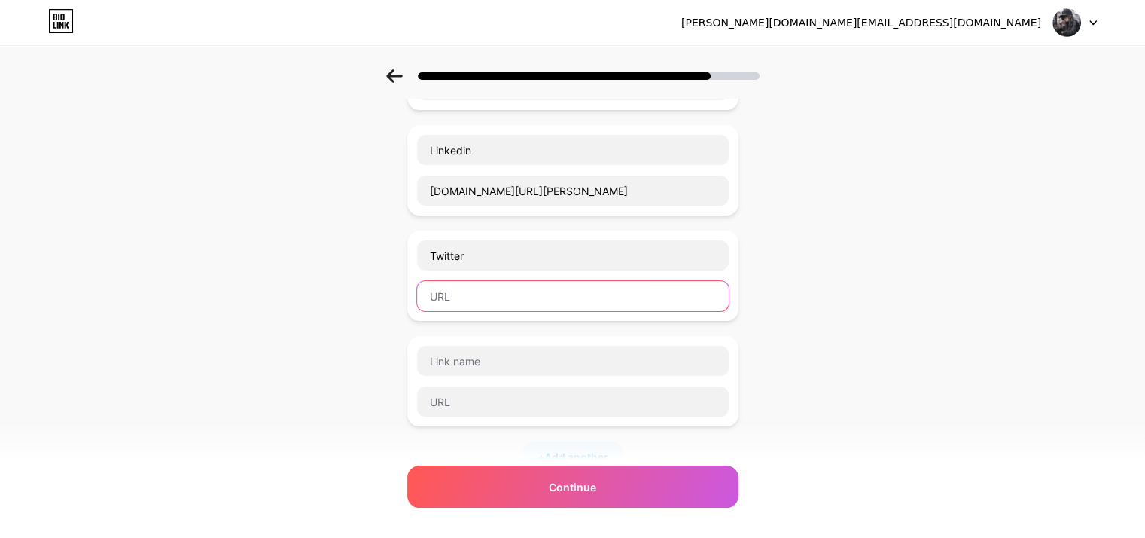
click at [500, 298] on input "text" at bounding box center [573, 296] width 312 height 30
paste input "https://x.com/TahiraDev?t=Kt99vdZRp55YtknnBbqJwQ&s=09"
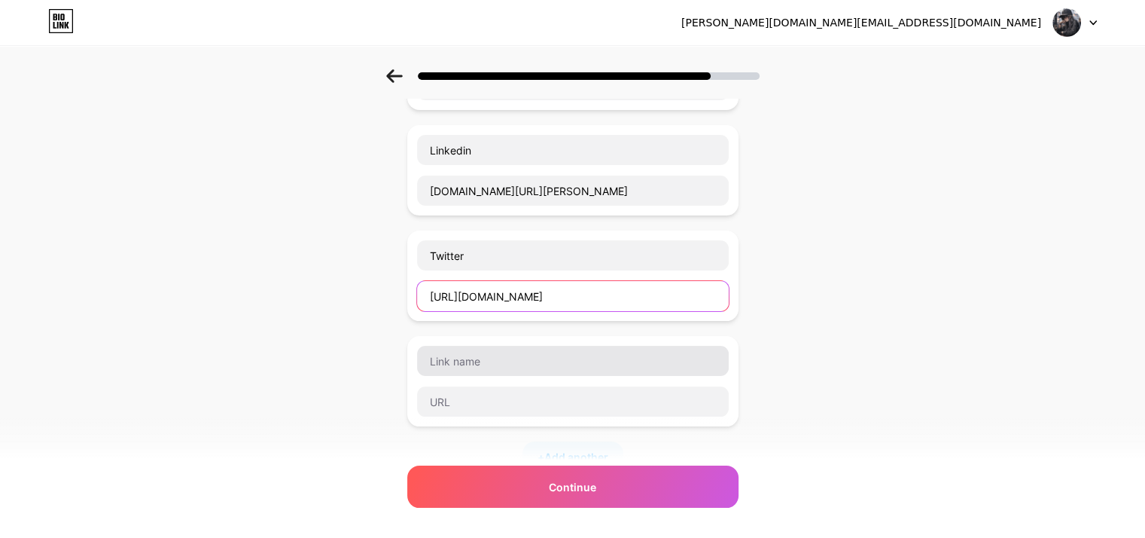
type input "https://x.com/TahiraDev?t=Kt99vdZRp55YtknnBbqJwQ&s=09"
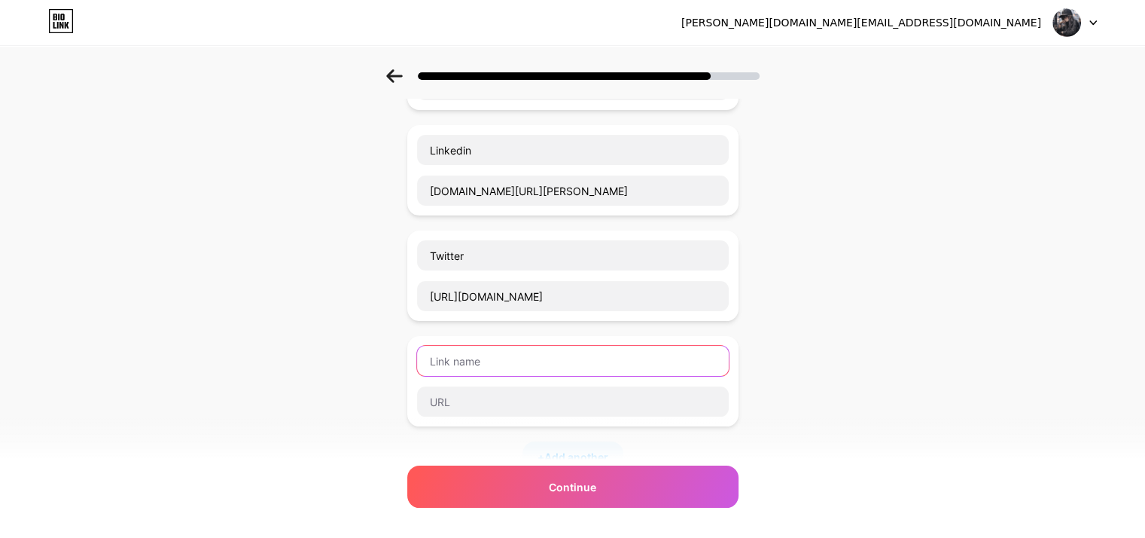
scroll to position [0, 0]
click at [500, 365] on input "text" at bounding box center [573, 361] width 312 height 30
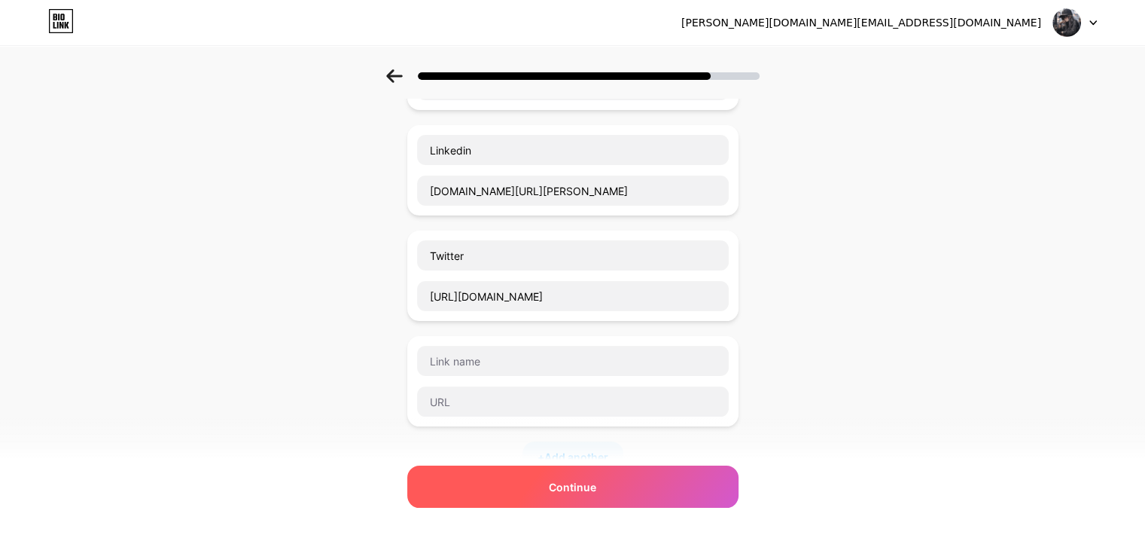
click at [512, 483] on div "Continue" at bounding box center [572, 486] width 331 height 42
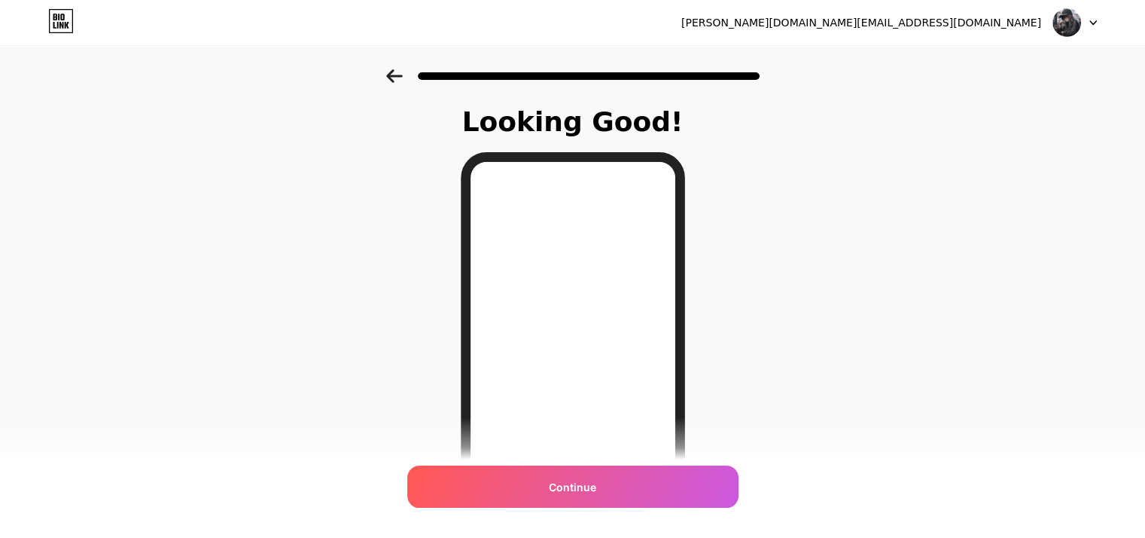
click at [399, 74] on icon at bounding box center [394, 76] width 17 height 14
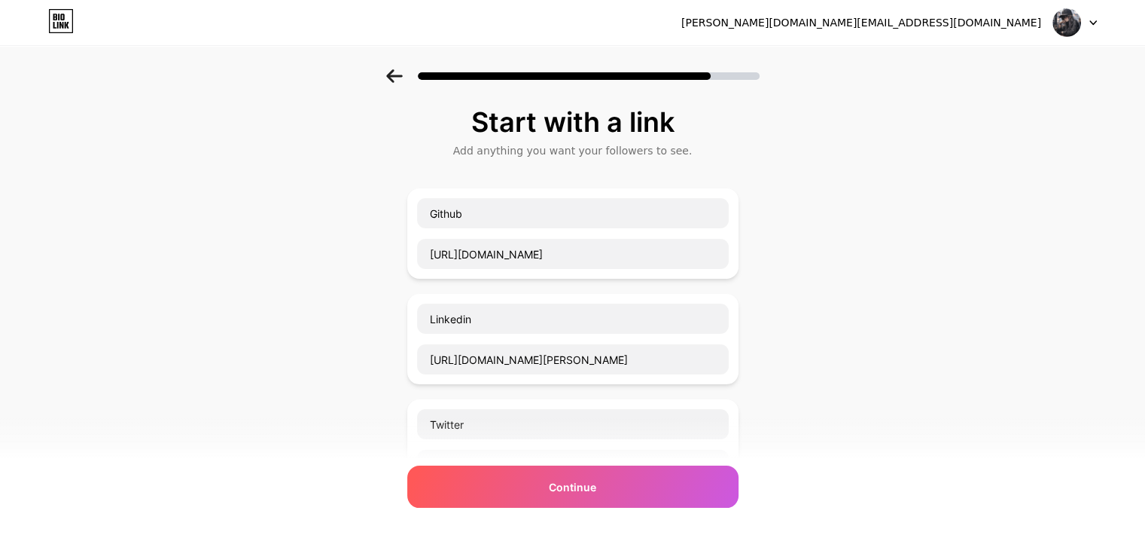
click at [399, 74] on icon at bounding box center [394, 76] width 17 height 14
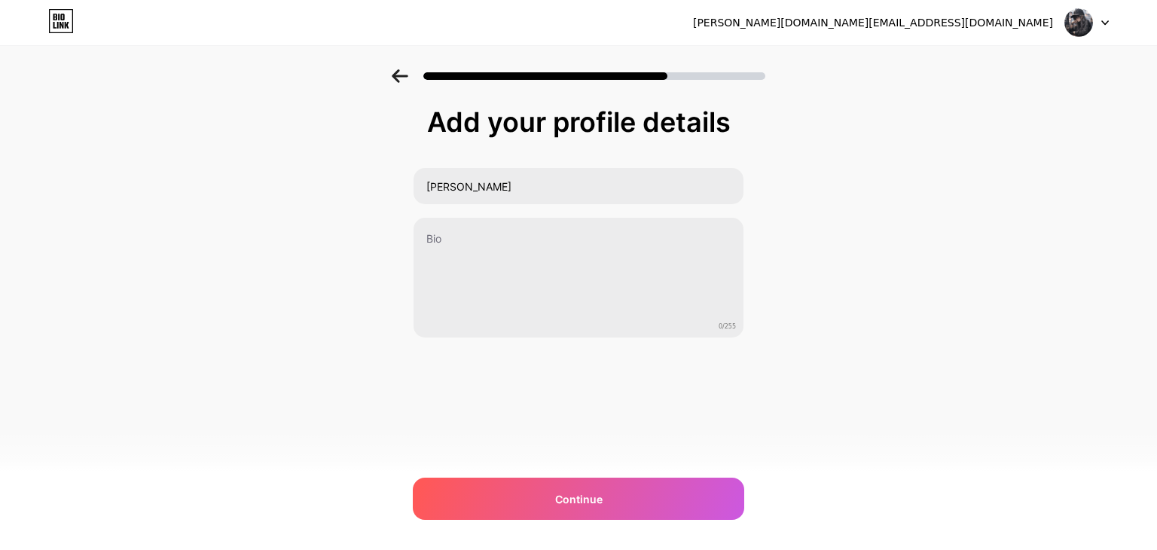
click at [399, 74] on icon at bounding box center [400, 76] width 17 height 14
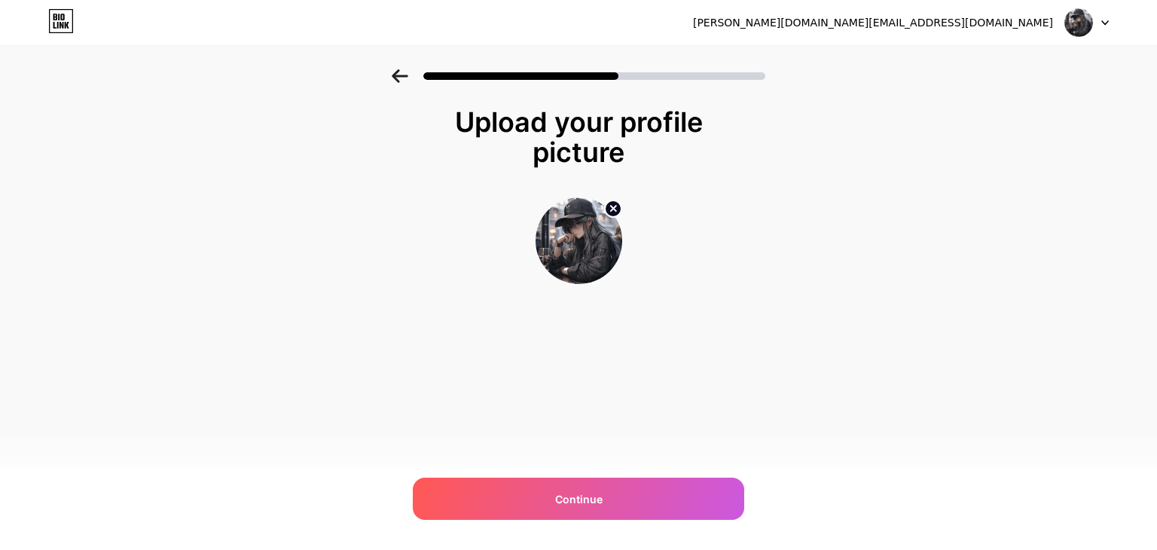
click at [399, 74] on icon at bounding box center [400, 76] width 17 height 14
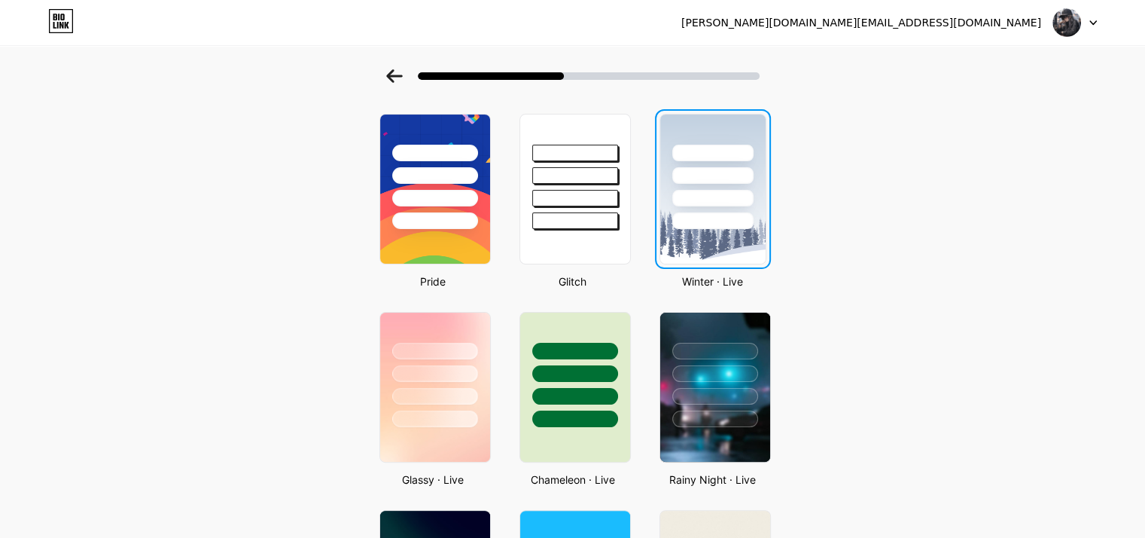
scroll to position [255, 11]
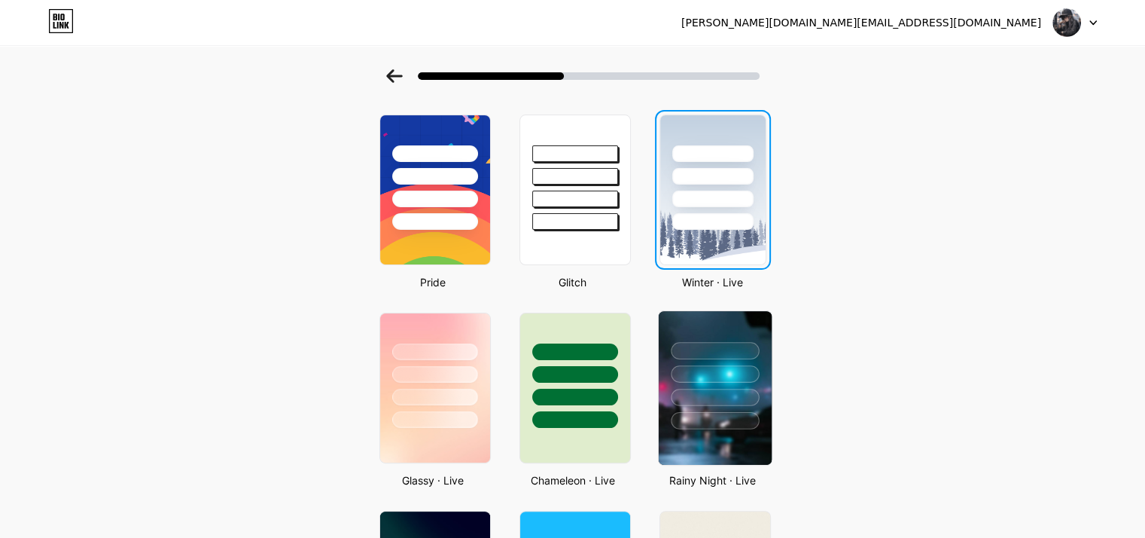
click at [659, 402] on div at bounding box center [714, 370] width 113 height 118
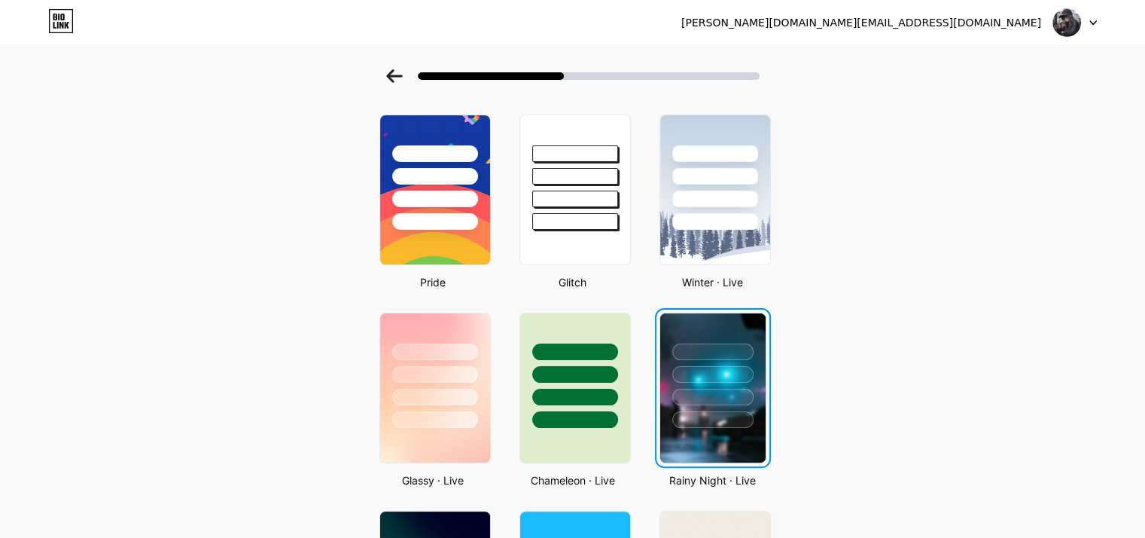
scroll to position [0, 0]
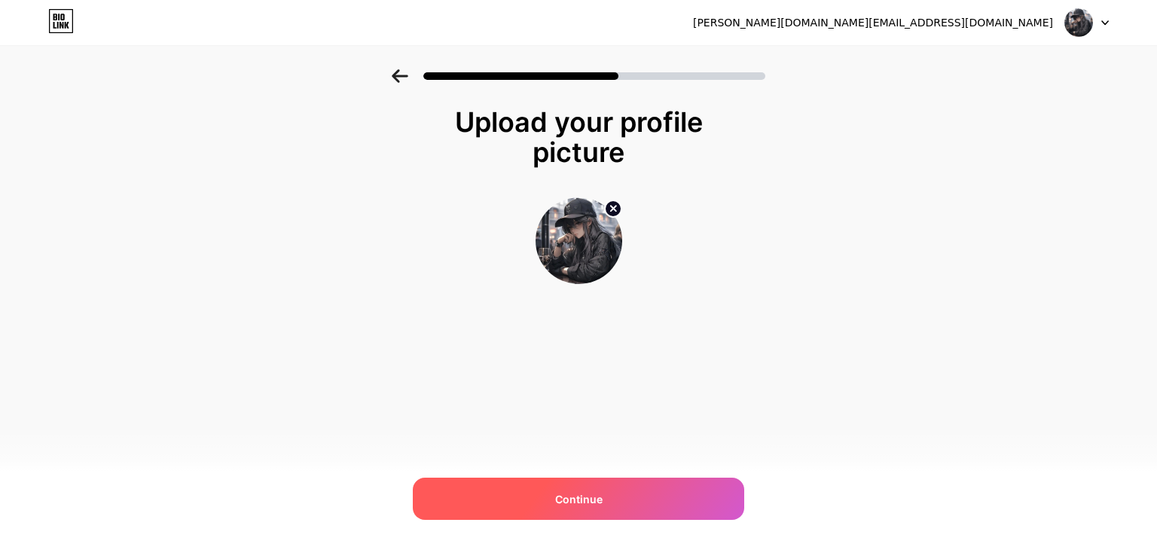
click at [654, 483] on div "Continue" at bounding box center [578, 498] width 331 height 42
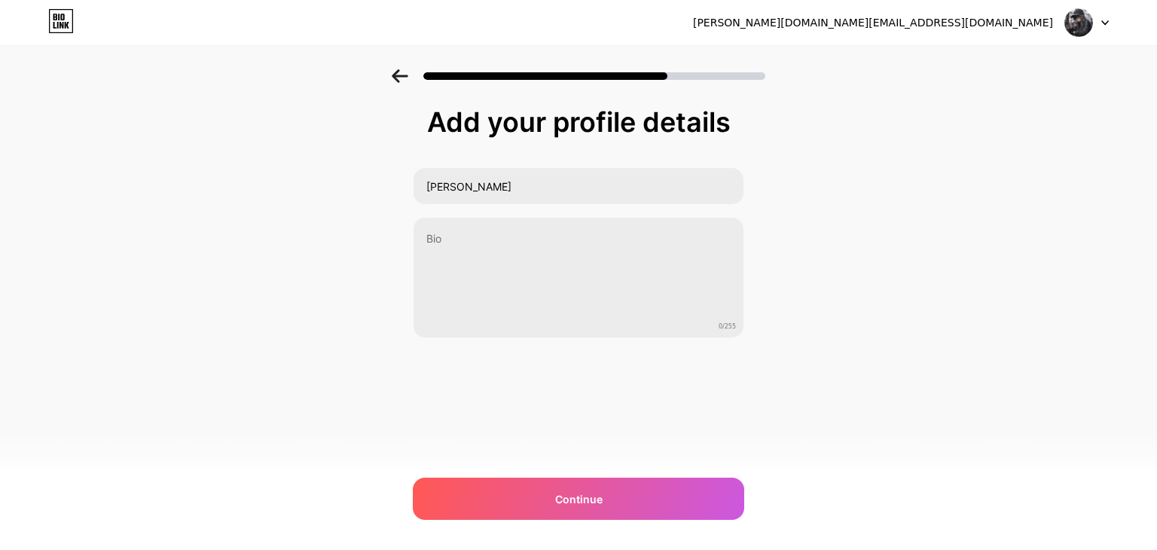
click at [654, 483] on div "Continue" at bounding box center [578, 498] width 331 height 42
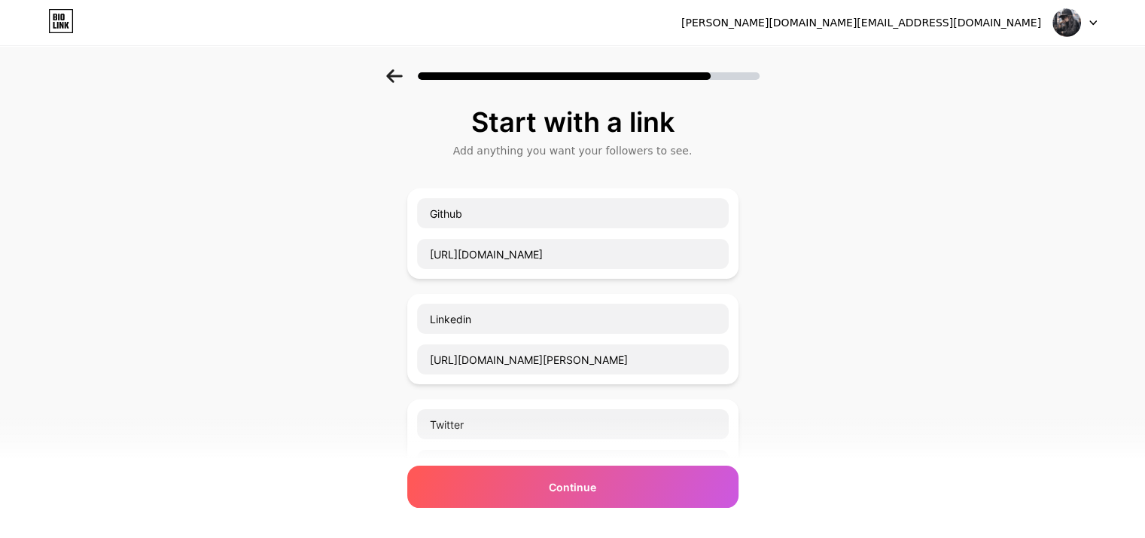
click at [654, 483] on div "Continue" at bounding box center [572, 486] width 331 height 42
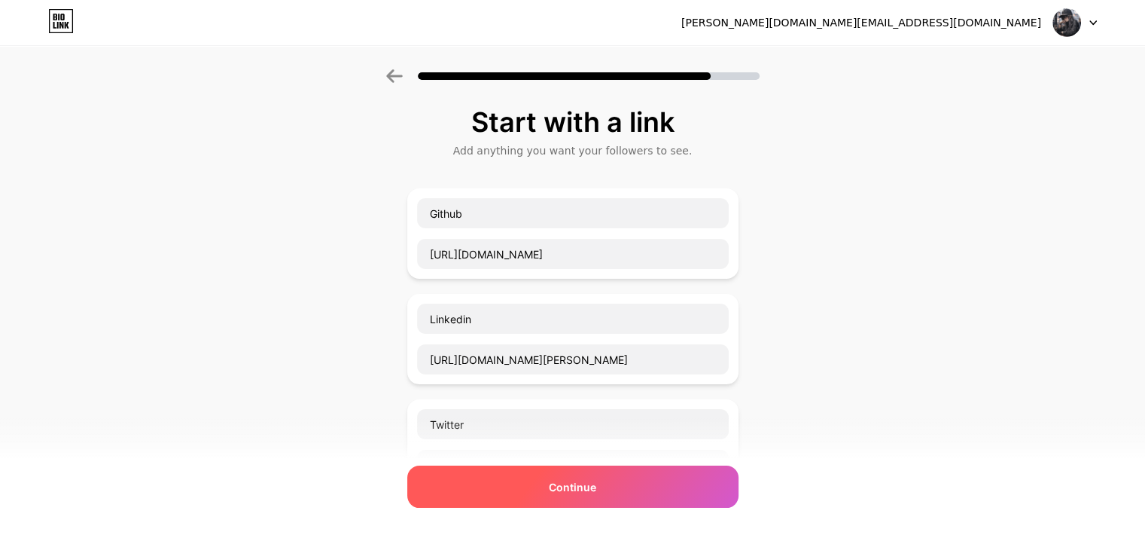
click at [574, 479] on span "Continue" at bounding box center [572, 487] width 47 height 16
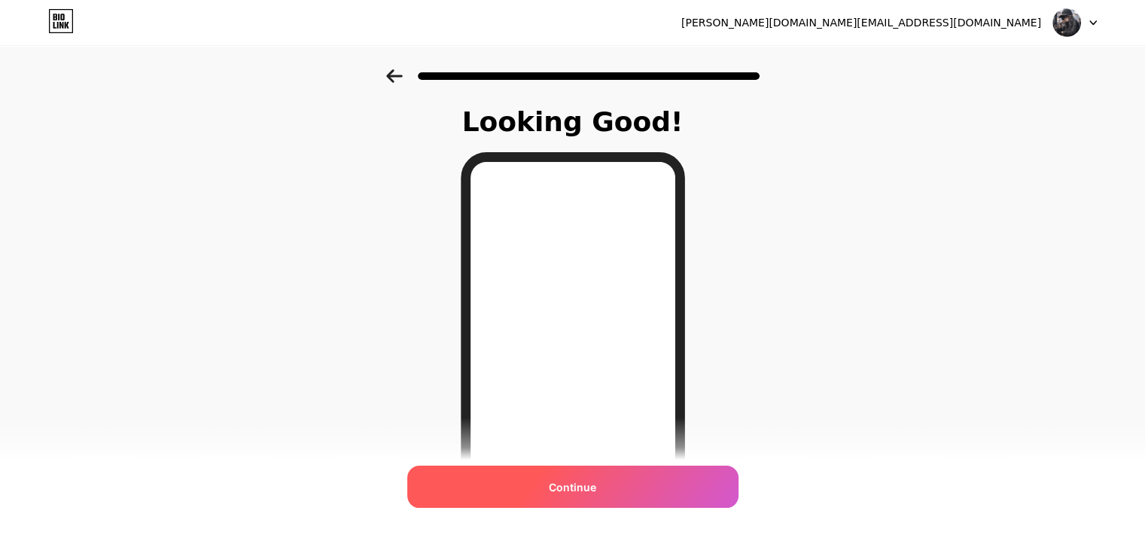
click at [574, 495] on div "Continue" at bounding box center [572, 486] width 331 height 42
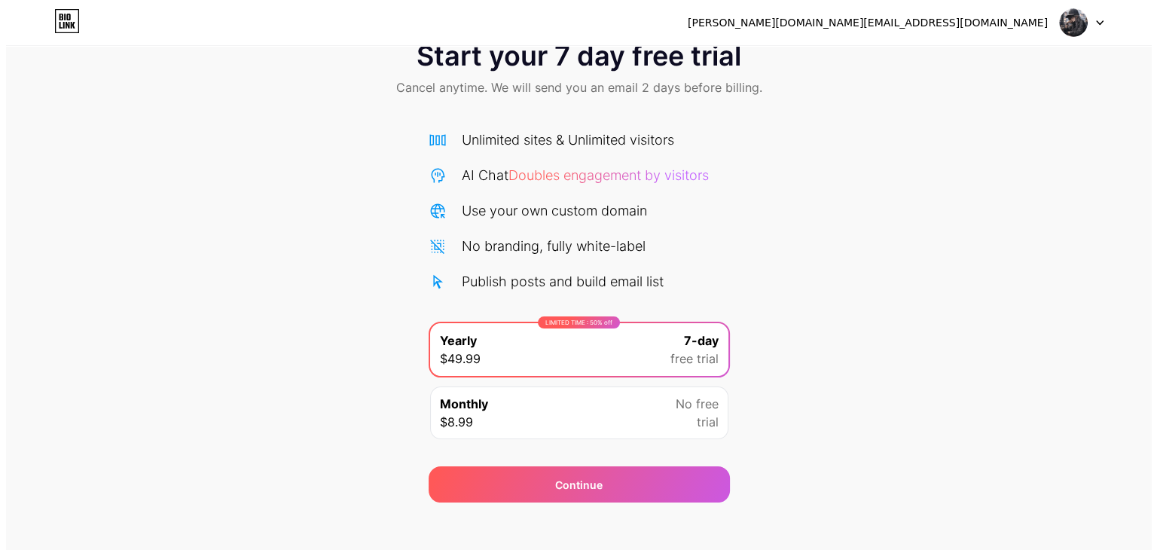
scroll to position [56, 0]
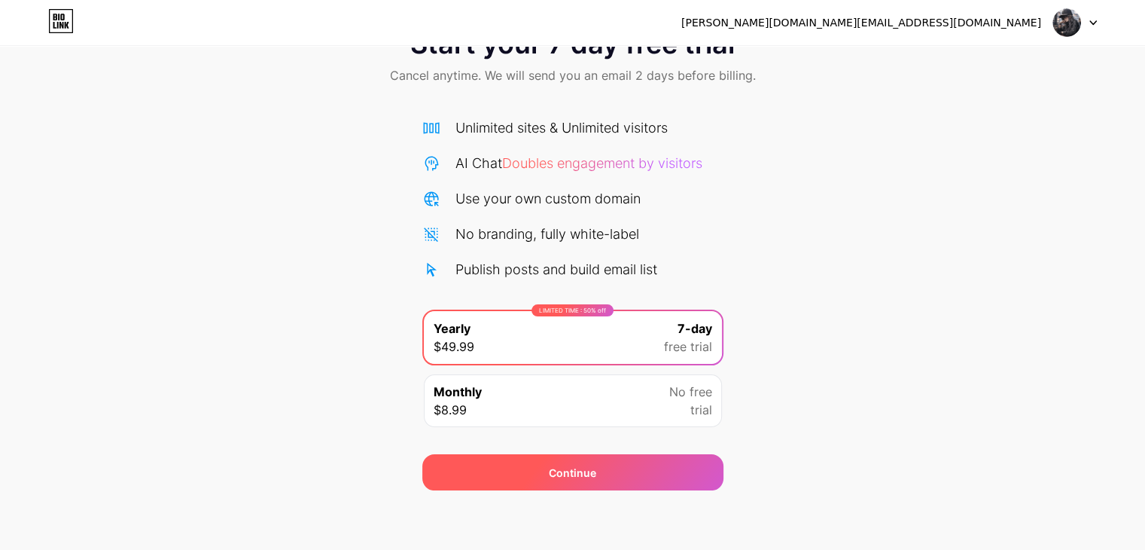
click at [553, 477] on div "Continue" at bounding box center [572, 473] width 47 height 16
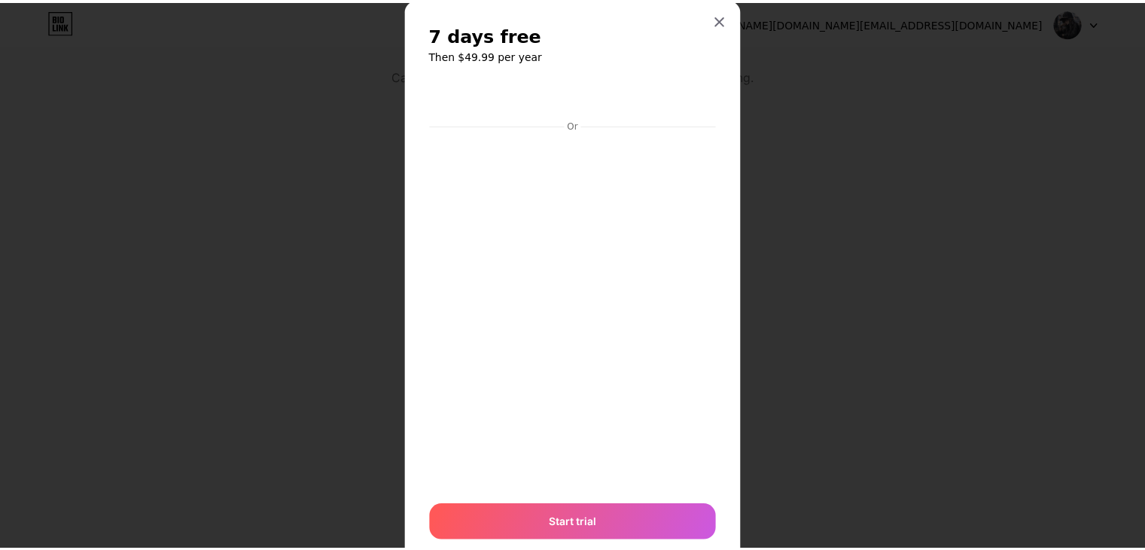
scroll to position [36, 0]
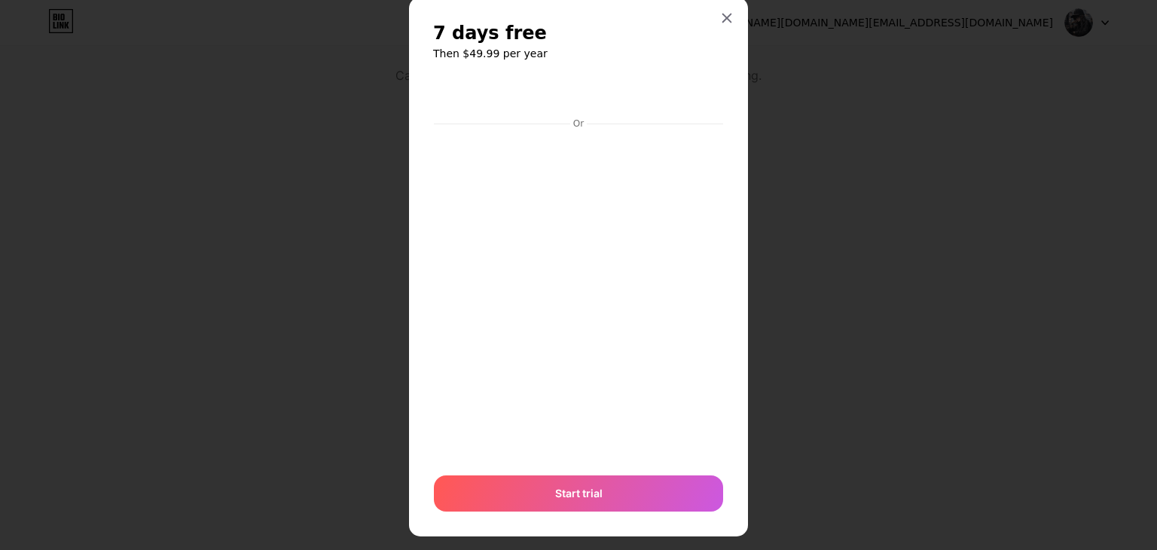
click at [1010, 46] on div at bounding box center [578, 239] width 1157 height 550
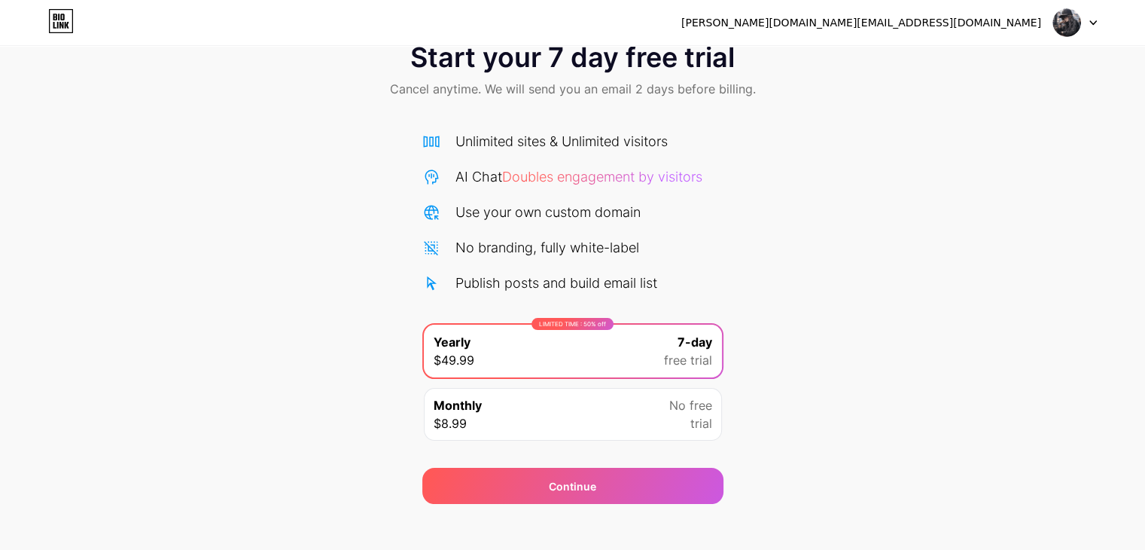
scroll to position [41, 0]
click at [1053, 133] on div "Start your 7 day free trial Cancel anytime. We will send you an email 2 days be…" at bounding box center [572, 266] width 1145 height 477
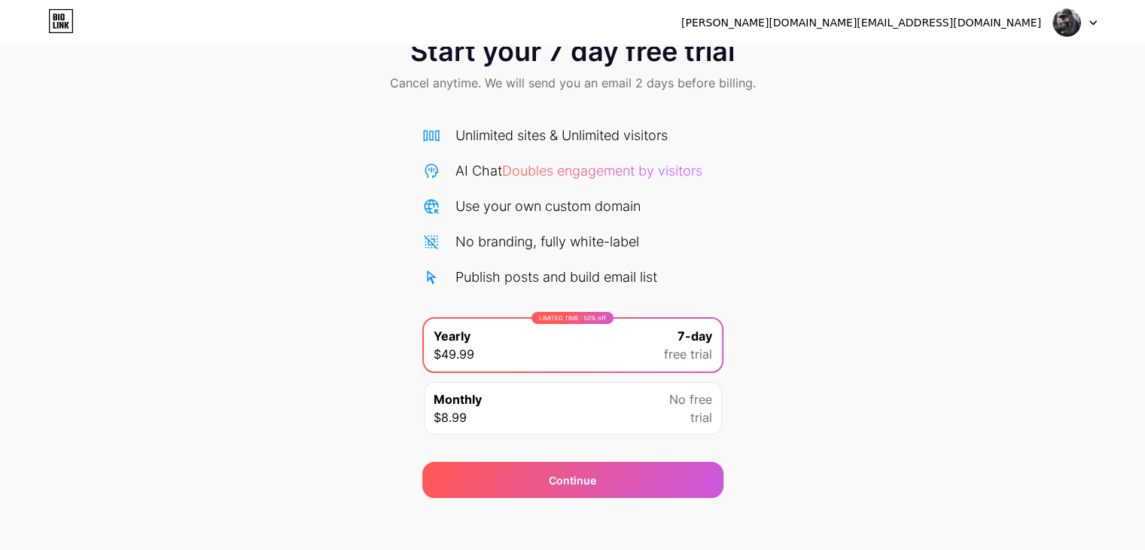
scroll to position [56, 0]
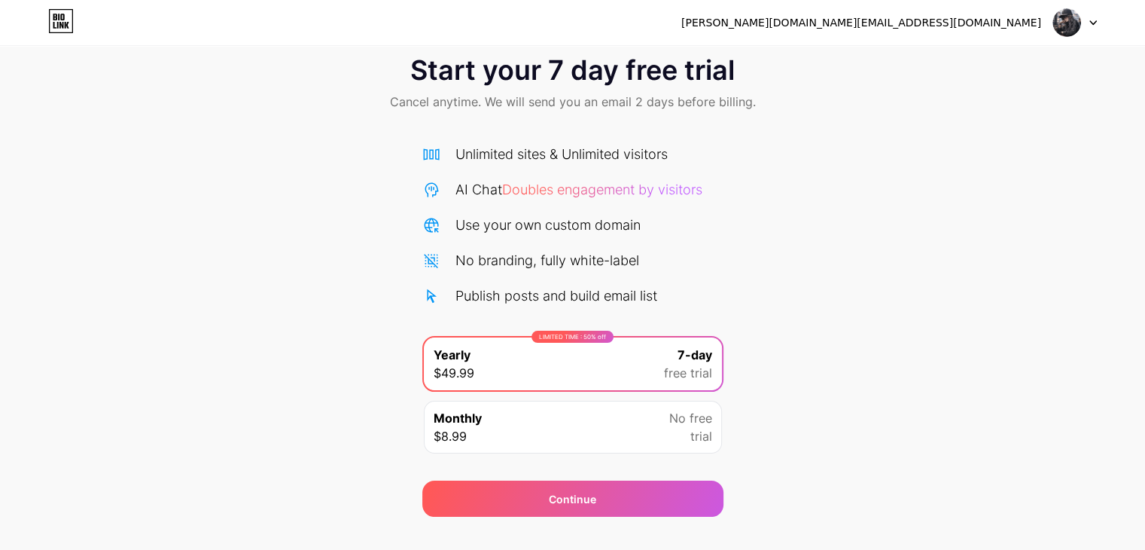
scroll to position [30, 0]
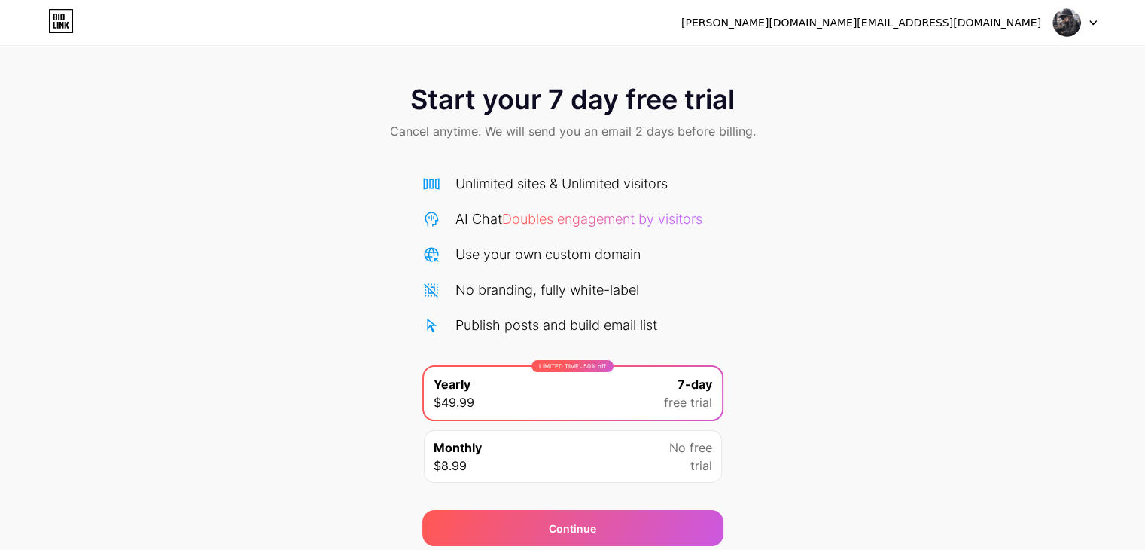
click at [1086, 21] on div at bounding box center [1075, 22] width 44 height 27
click at [978, 64] on li "Logout" at bounding box center [1003, 61] width 187 height 41
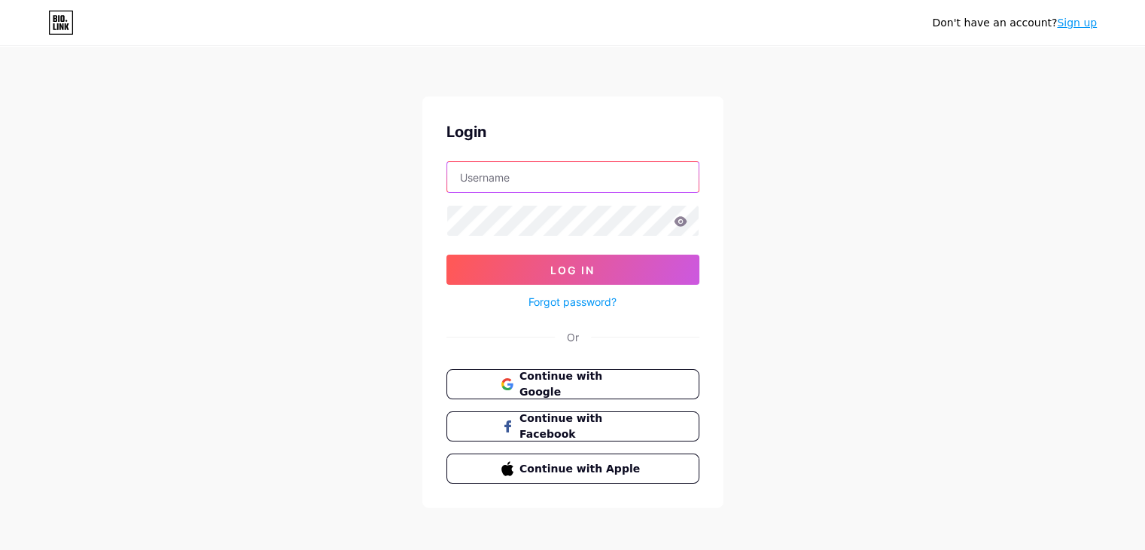
click at [645, 167] on input "text" at bounding box center [572, 177] width 251 height 30
type input "[PERSON_NAME][DOMAIN_NAME][EMAIL_ADDRESS][DOMAIN_NAME]"
click at [679, 224] on icon at bounding box center [680, 221] width 13 height 10
click at [602, 300] on link "Forgot password?" at bounding box center [573, 302] width 88 height 16
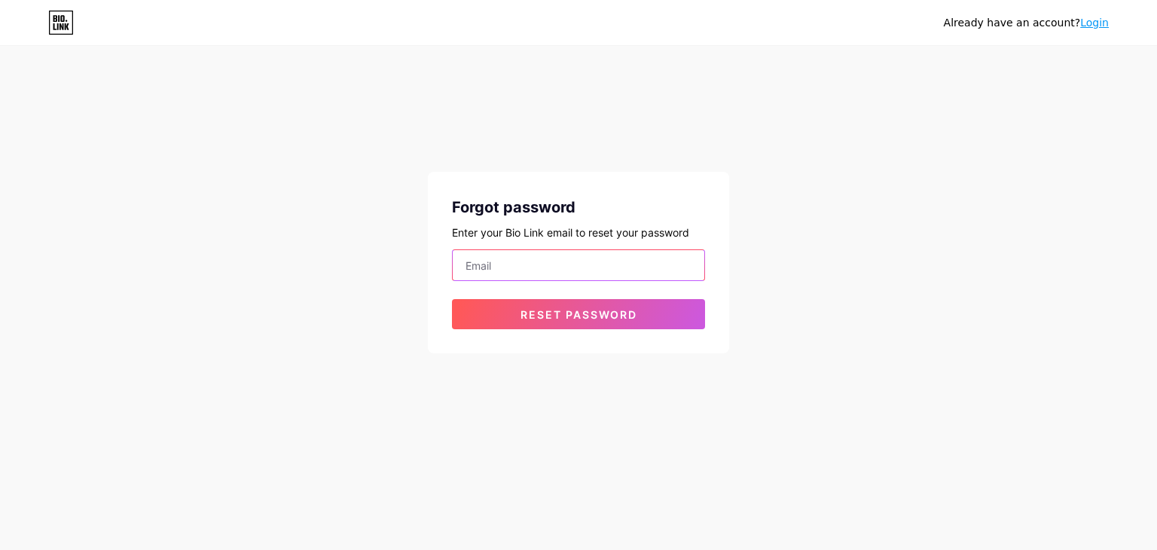
click at [553, 259] on input "email" at bounding box center [578, 265] width 251 height 30
type input "[PERSON_NAME][DOMAIN_NAME][EMAIL_ADDRESS][DOMAIN_NAME]"
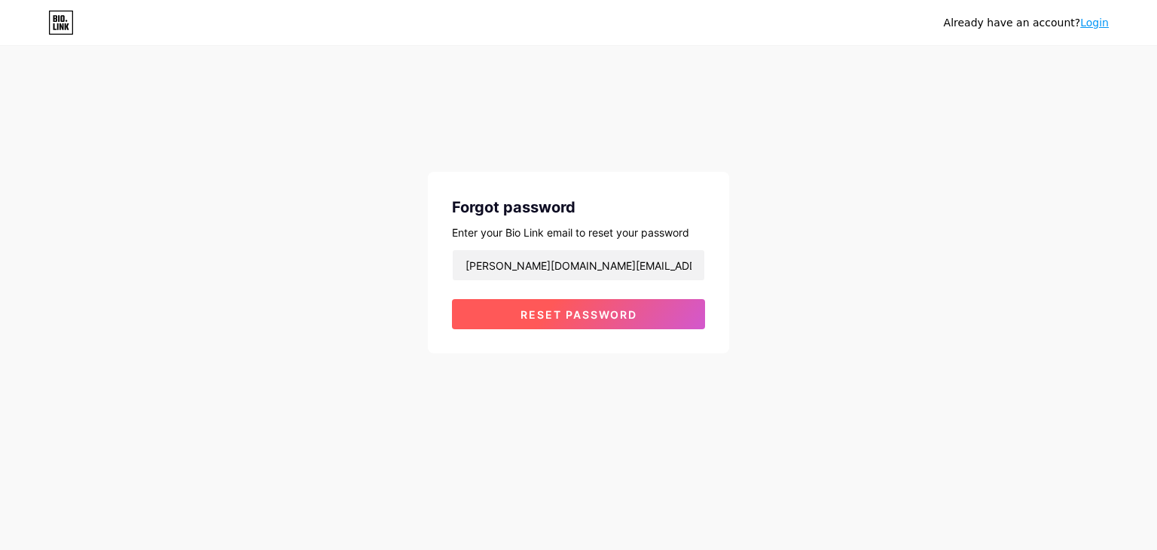
click at [574, 311] on span "Reset password" at bounding box center [578, 314] width 117 height 13
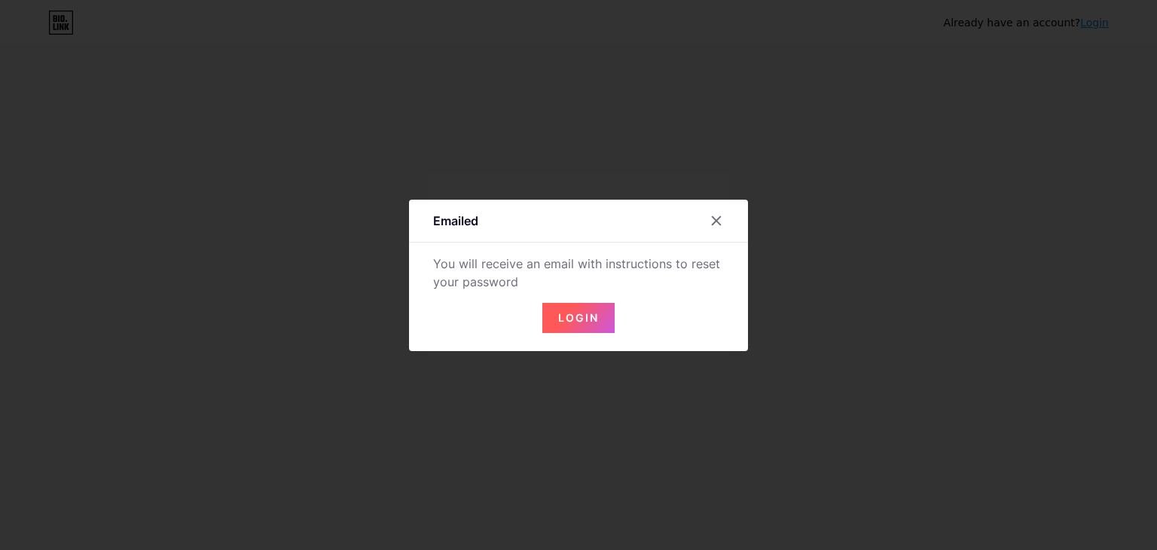
click at [551, 318] on button "Login" at bounding box center [578, 318] width 72 height 30
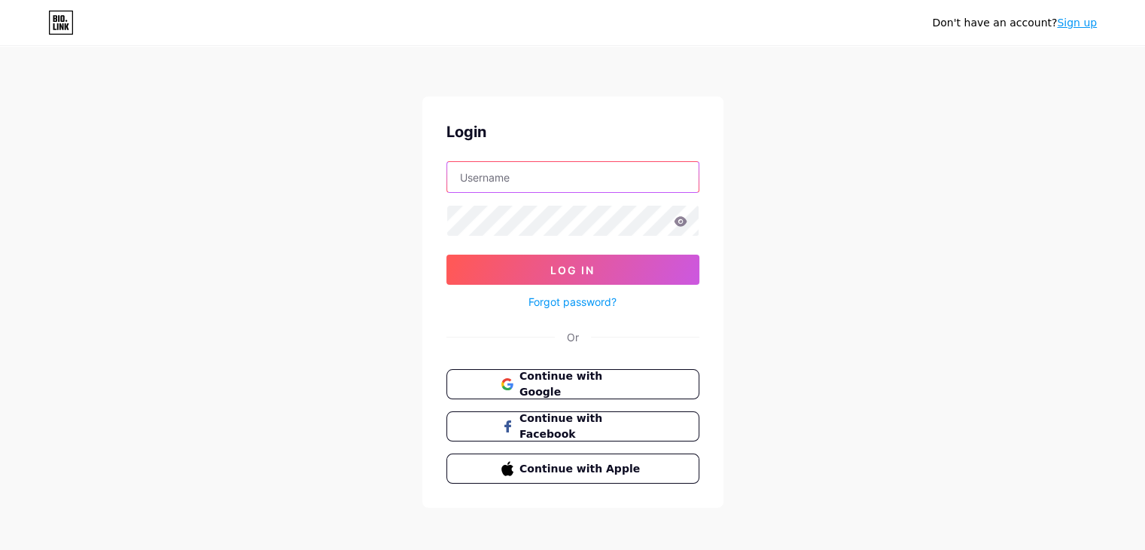
click at [517, 171] on input "text" at bounding box center [572, 177] width 251 height 30
click at [557, 174] on input "text" at bounding box center [572, 177] width 251 height 30
type input "[PERSON_NAME][DOMAIN_NAME][EMAIL_ADDRESS][DOMAIN_NAME]"
drag, startPoint x: 611, startPoint y: 178, endPoint x: 453, endPoint y: 175, distance: 158.9
click at [453, 175] on input "[PERSON_NAME][DOMAIN_NAME][EMAIL_ADDRESS][DOMAIN_NAME]" at bounding box center [572, 177] width 251 height 30
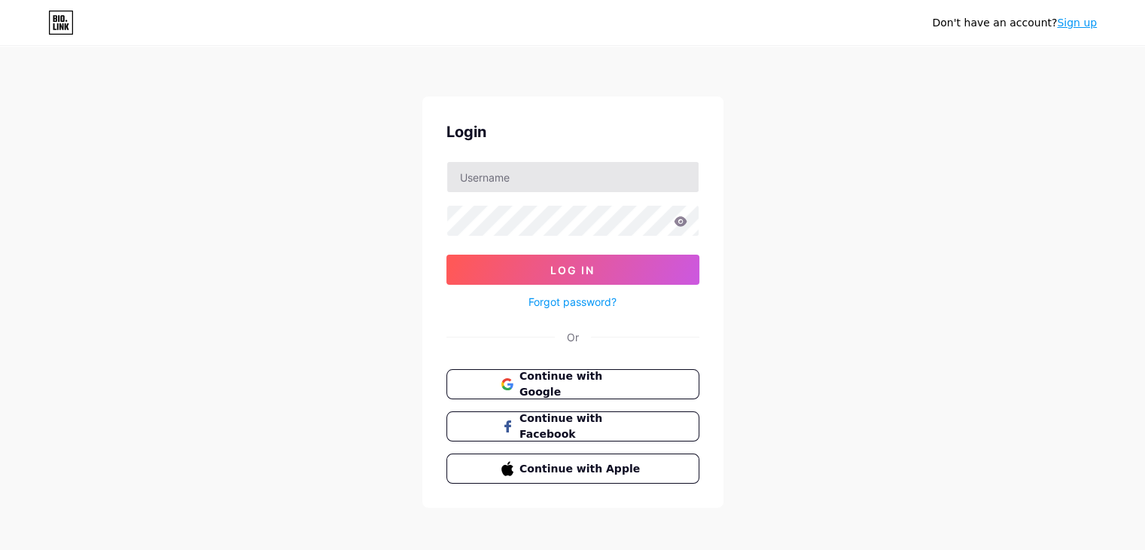
type input "[PERSON_NAME][DOMAIN_NAME][EMAIL_ADDRESS][DOMAIN_NAME]"
click at [556, 294] on link "Forgot password?" at bounding box center [573, 302] width 88 height 16
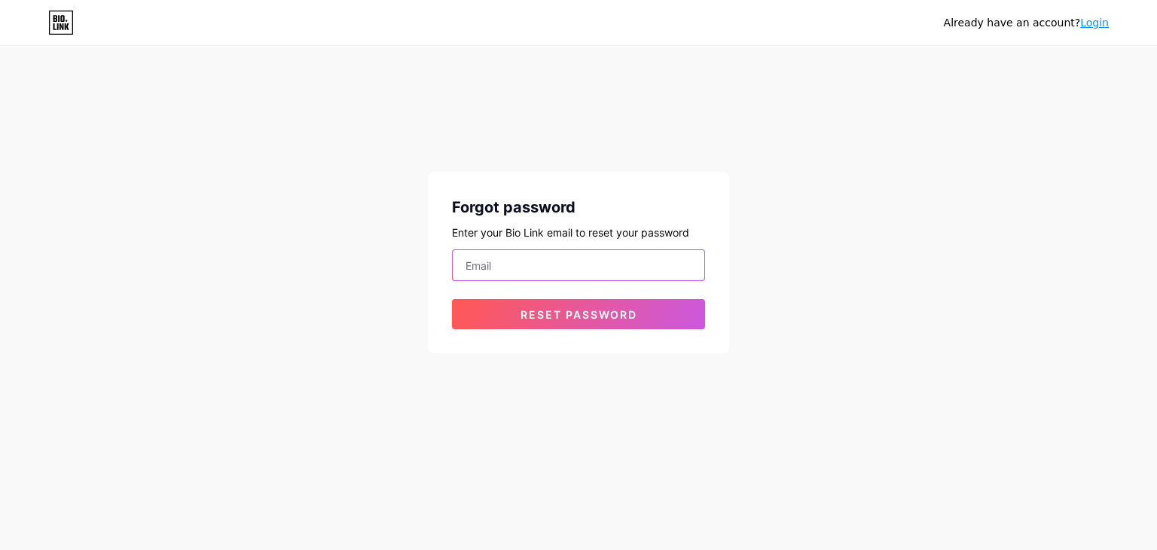
click at [540, 273] on input "email" at bounding box center [578, 265] width 251 height 30
click at [541, 270] on input "email" at bounding box center [578, 265] width 251 height 30
click at [466, 267] on input "app.bio.link/" at bounding box center [578, 265] width 251 height 30
click at [630, 264] on input "https://www.app.bio.link/" at bounding box center [578, 265] width 251 height 30
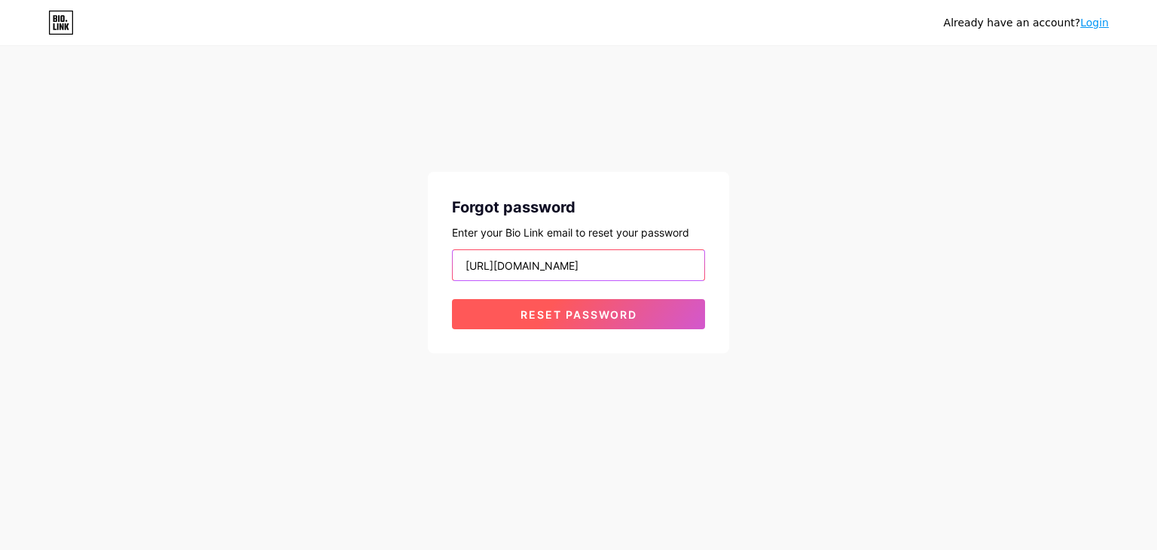
type input "https://www.app.bio.link/tahira_nawab"
click at [648, 309] on button "Reset password" at bounding box center [578, 314] width 253 height 30
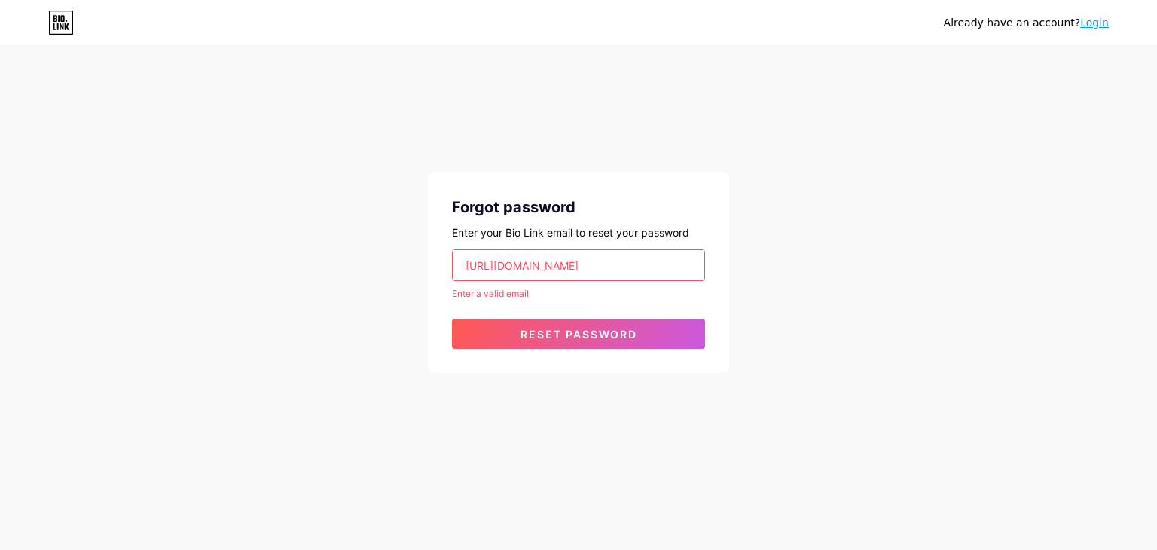
click at [554, 281] on form "https://www.app.bio.link/tahira_nawab Enter a valid email Reset password" at bounding box center [578, 298] width 253 height 99
click at [680, 261] on input "https://www.app.bio.link/tahira_nawab" at bounding box center [578, 265] width 251 height 30
drag, startPoint x: 680, startPoint y: 261, endPoint x: 437, endPoint y: 266, distance: 243.3
click at [437, 266] on div "Forgot password Enter your Bio Link email to reset your password https://www.ap…" at bounding box center [578, 272] width 301 height 201
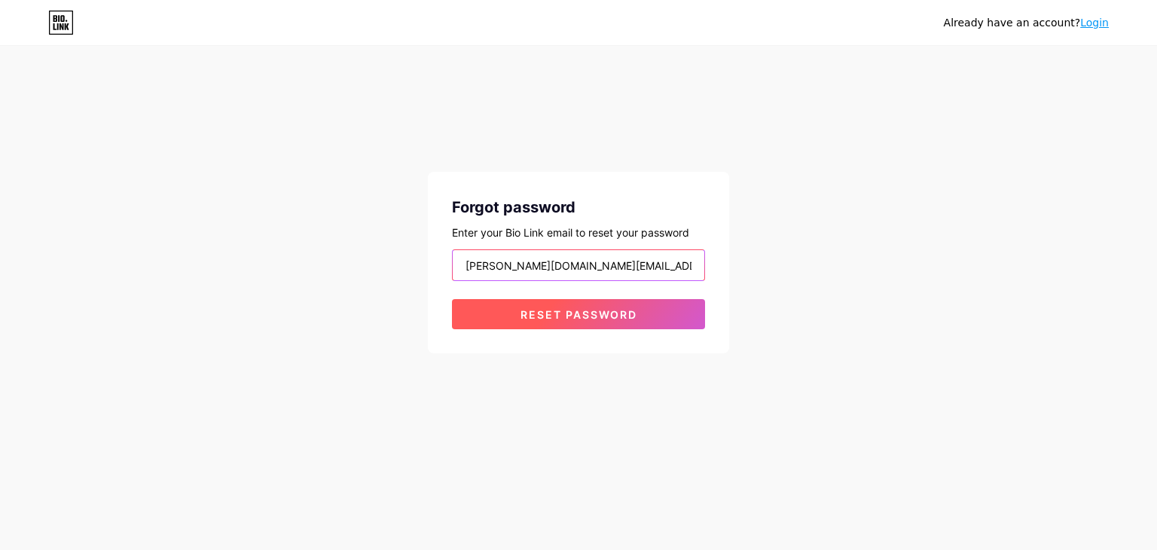
type input "[PERSON_NAME][DOMAIN_NAME][EMAIL_ADDRESS][DOMAIN_NAME]"
click at [477, 302] on button "Reset password" at bounding box center [578, 314] width 253 height 30
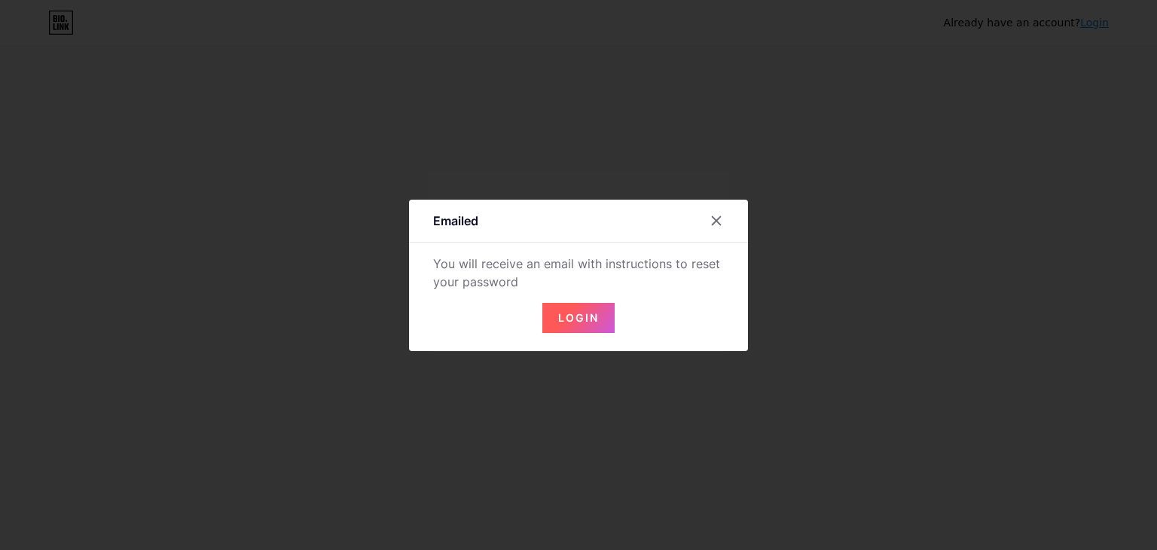
click at [570, 318] on span "Login" at bounding box center [578, 317] width 41 height 13
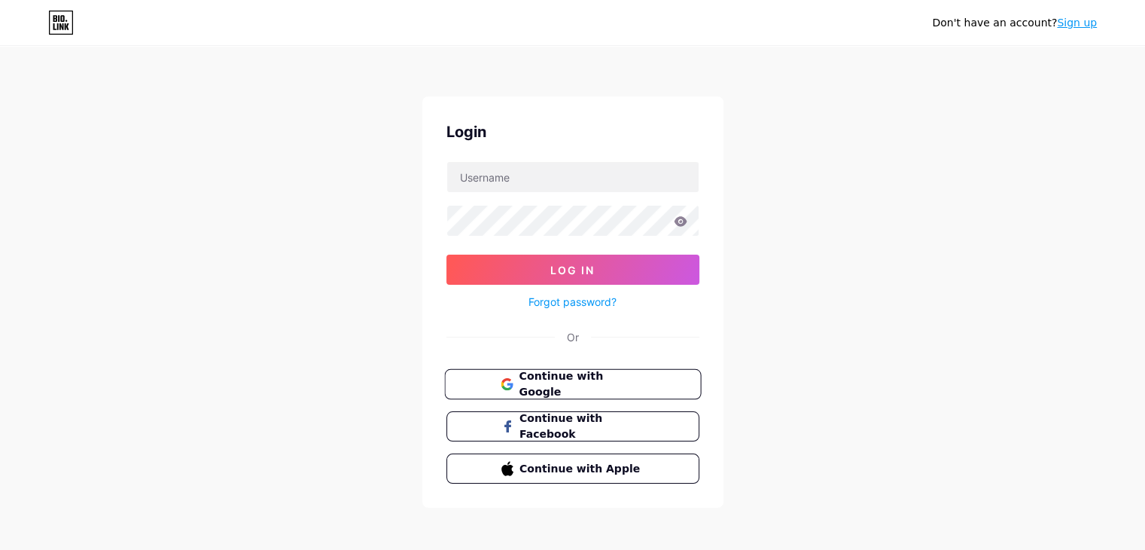
click at [529, 381] on span "Continue with Google" at bounding box center [582, 384] width 126 height 32
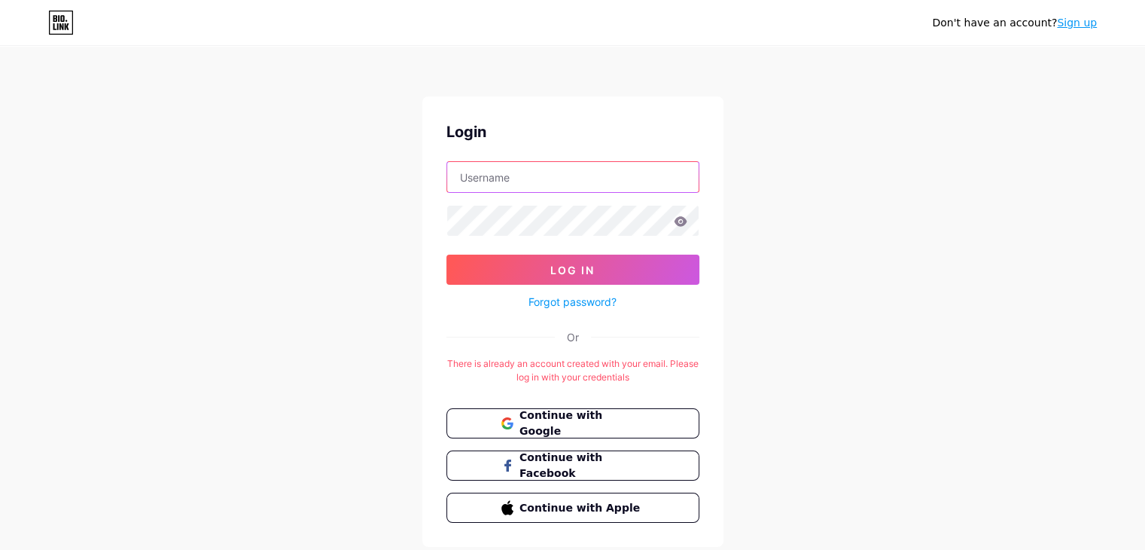
click at [520, 187] on input "text" at bounding box center [572, 177] width 251 height 30
type input "[PERSON_NAME][DOMAIN_NAME][EMAIL_ADDRESS][DOMAIN_NAME]"
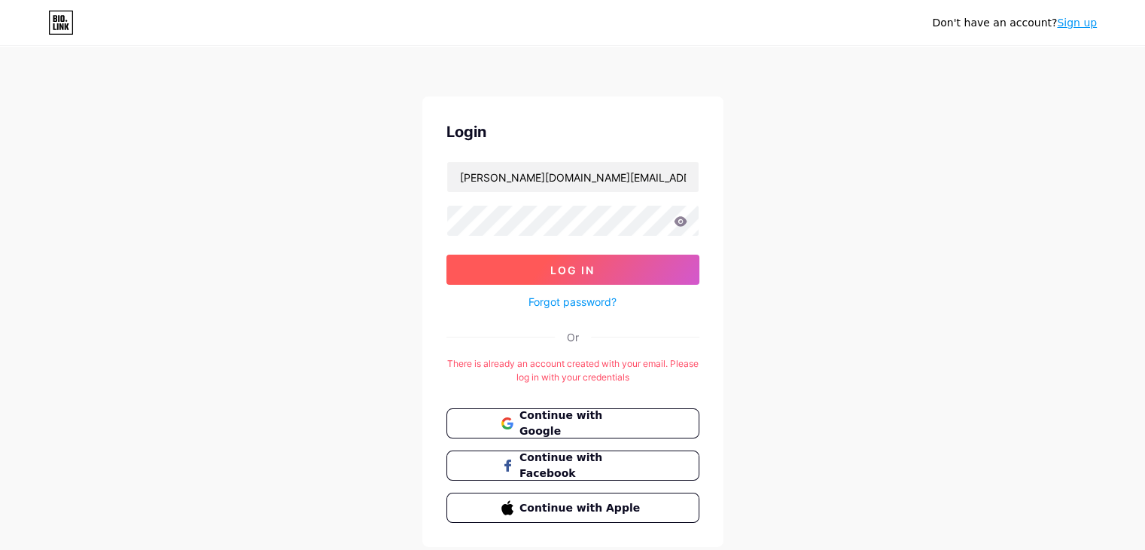
click at [587, 275] on button "Log In" at bounding box center [572, 269] width 253 height 30
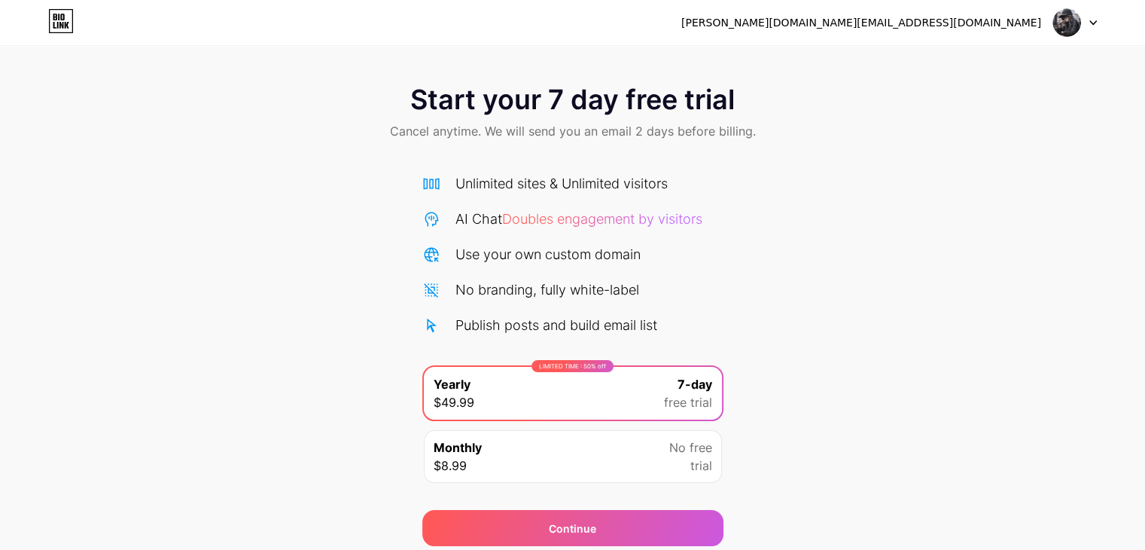
click at [1086, 12] on div at bounding box center [1075, 22] width 44 height 27
click at [1013, 67] on li "Logout" at bounding box center [1003, 61] width 187 height 41
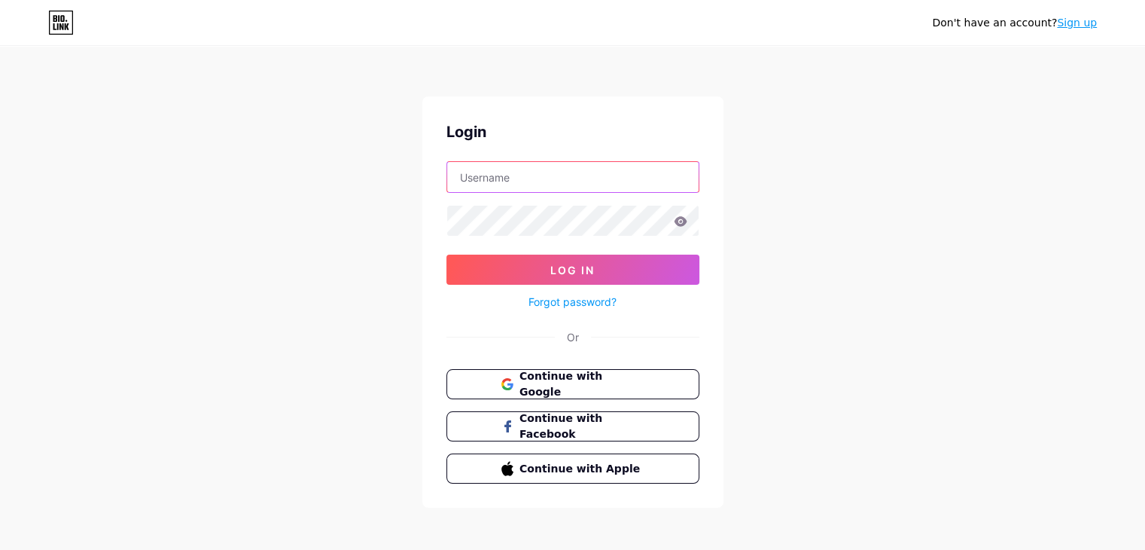
click at [503, 184] on input "text" at bounding box center [572, 177] width 251 height 30
type input "[PERSON_NAME][DOMAIN_NAME][EMAIL_ADDRESS][DOMAIN_NAME]"
click at [611, 285] on div "Forgot password?" at bounding box center [572, 298] width 253 height 26
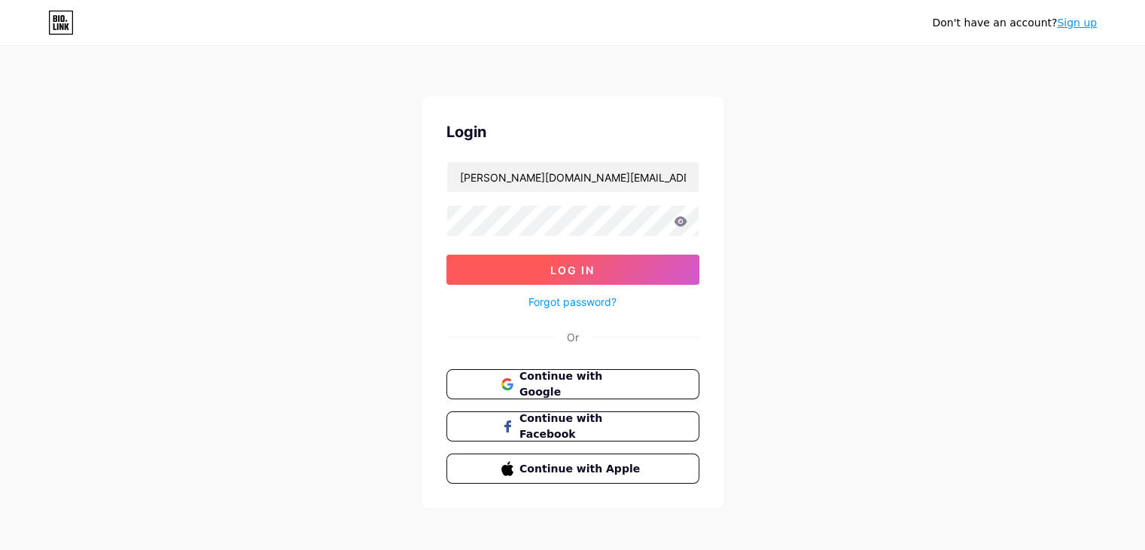
click at [602, 276] on button "Log In" at bounding box center [572, 269] width 253 height 30
